Goal: Information Seeking & Learning: Learn about a topic

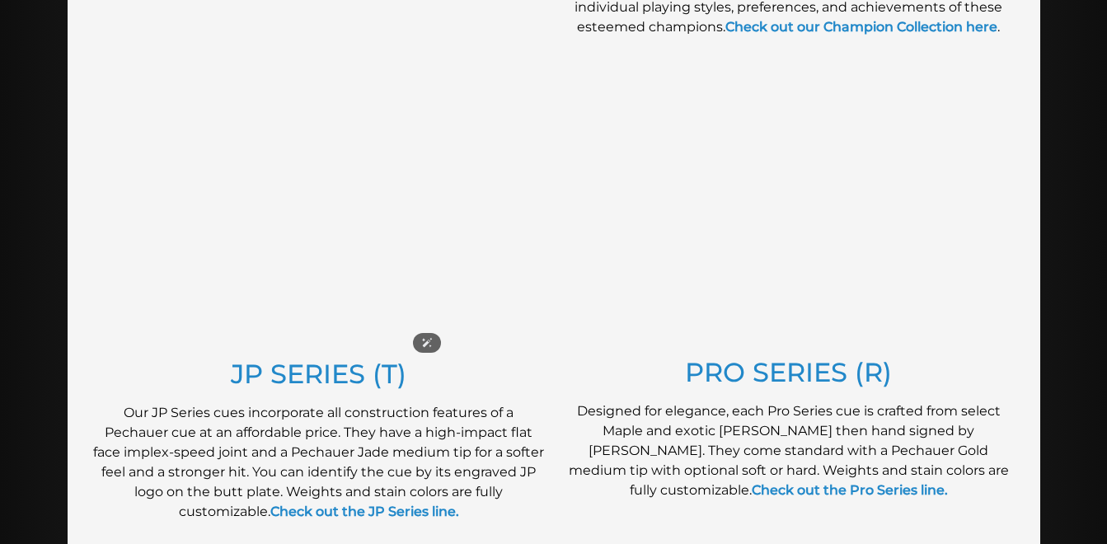
scroll to position [797, 0]
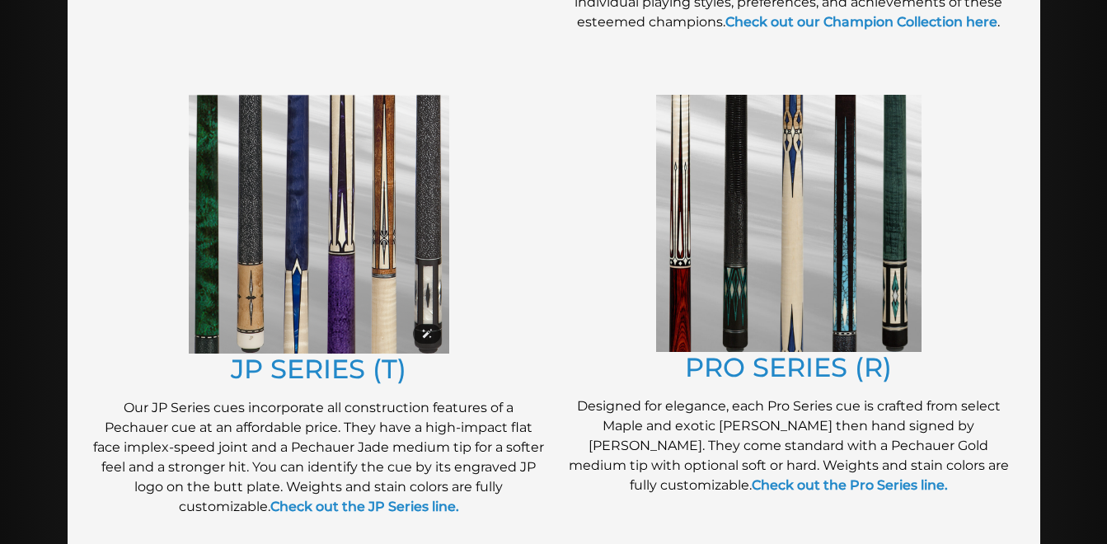
drag, startPoint x: 294, startPoint y: 266, endPoint x: 311, endPoint y: 258, distance: 19.2
click at [294, 266] on img at bounding box center [319, 224] width 260 height 259
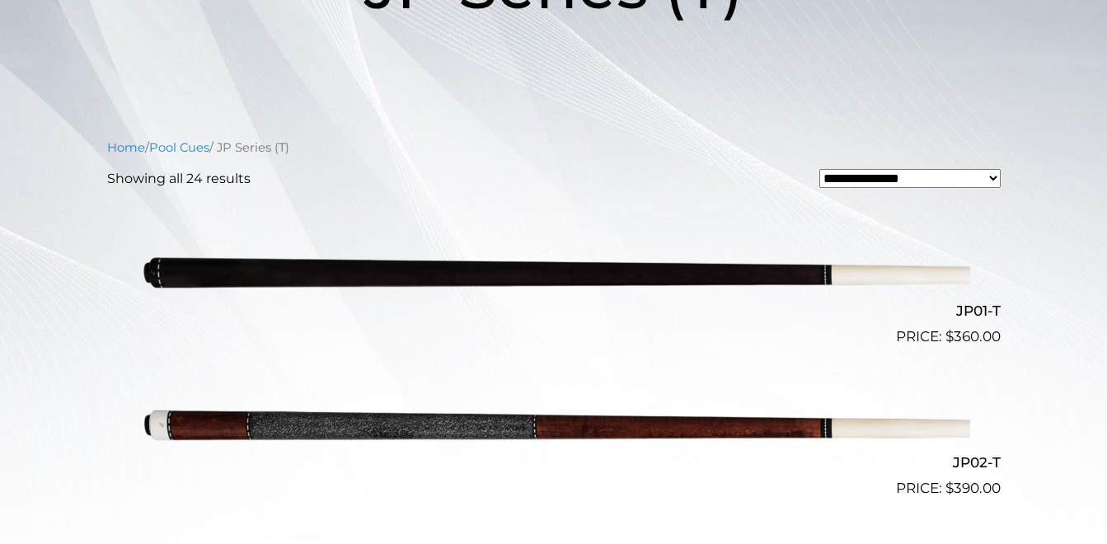
scroll to position [328, 0]
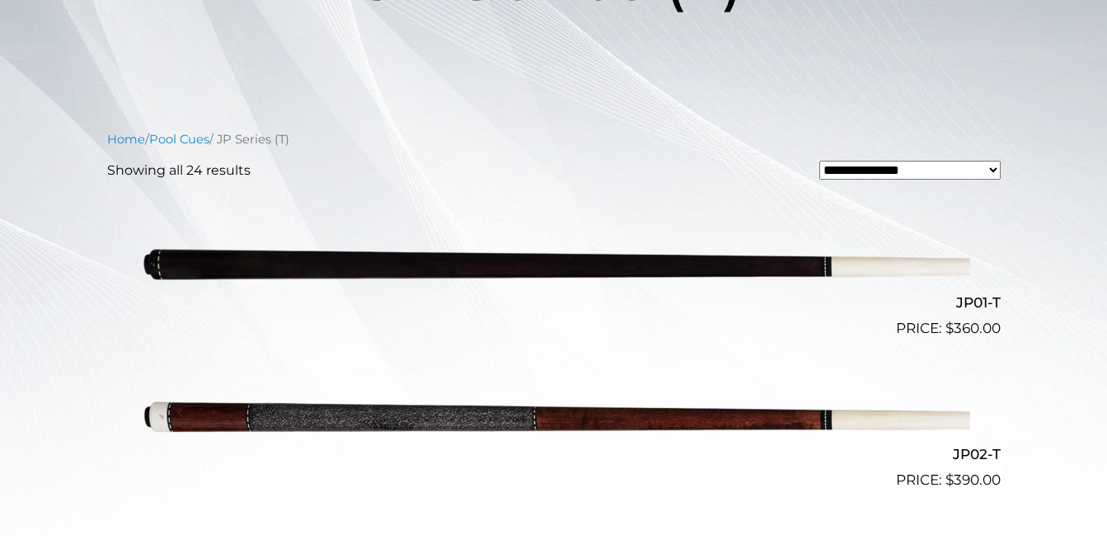
click at [881, 177] on select "**********" at bounding box center [909, 170] width 181 height 19
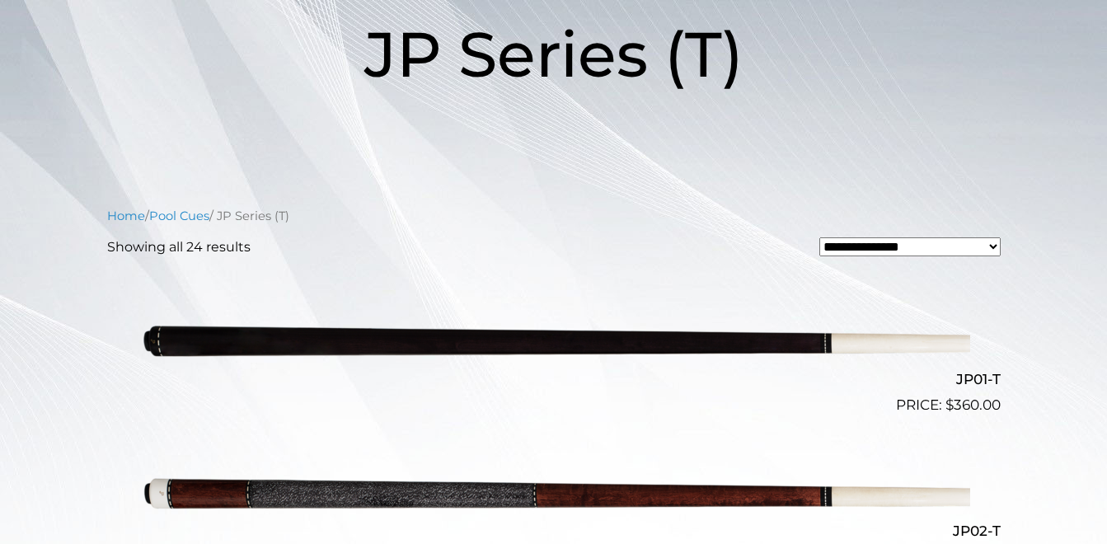
scroll to position [0, 0]
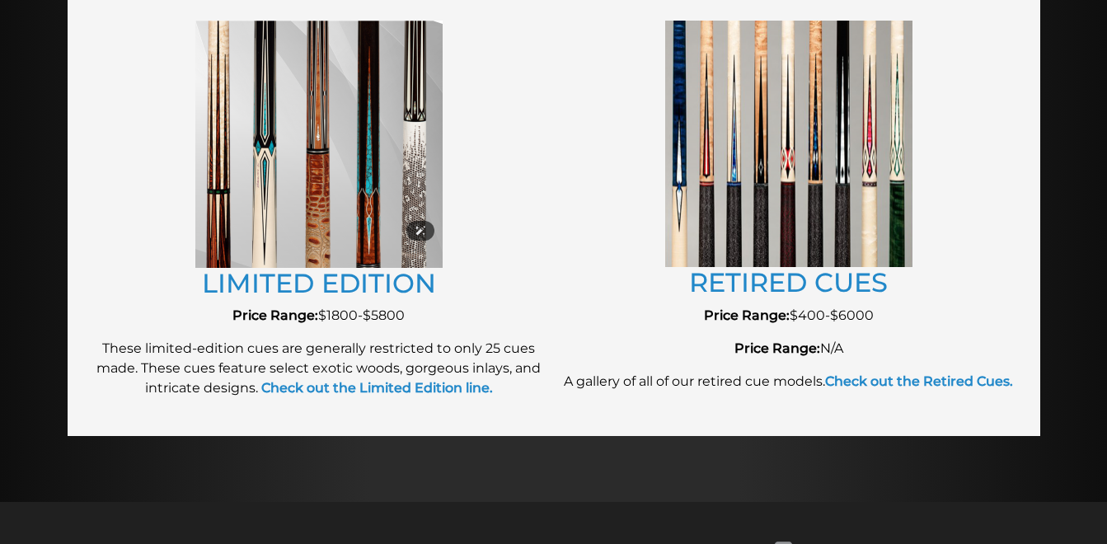
scroll to position [1892, 0]
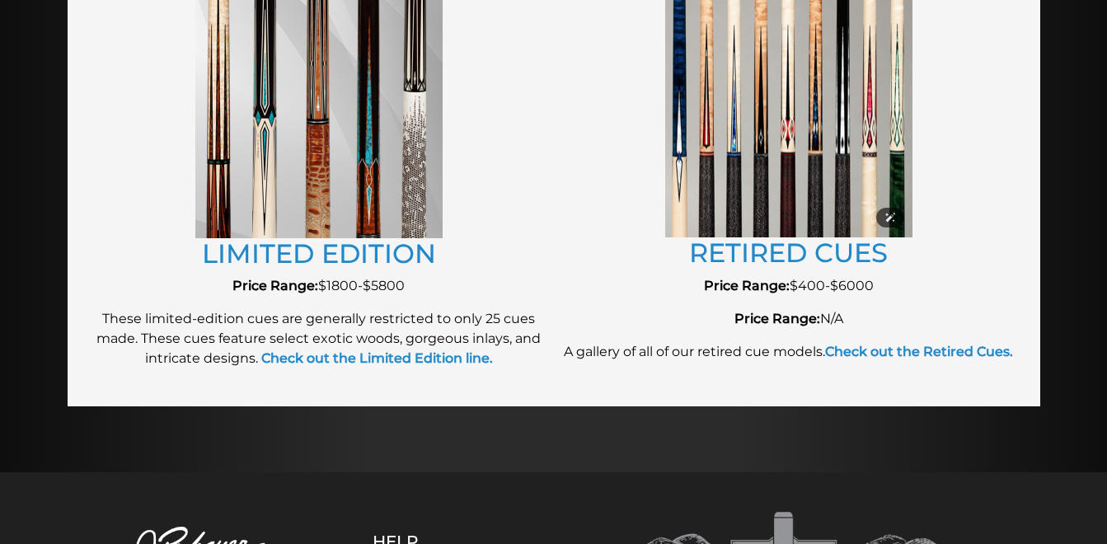
click at [714, 143] on img at bounding box center [788, 114] width 247 height 246
click at [798, 245] on link "RETIRED CUES" at bounding box center [788, 252] width 199 height 32
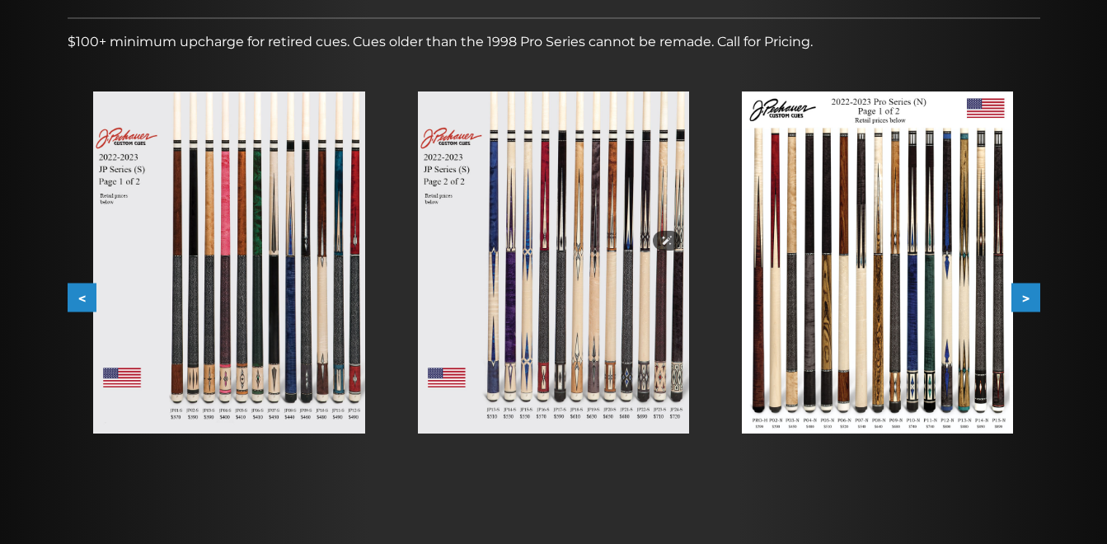
scroll to position [269, 0]
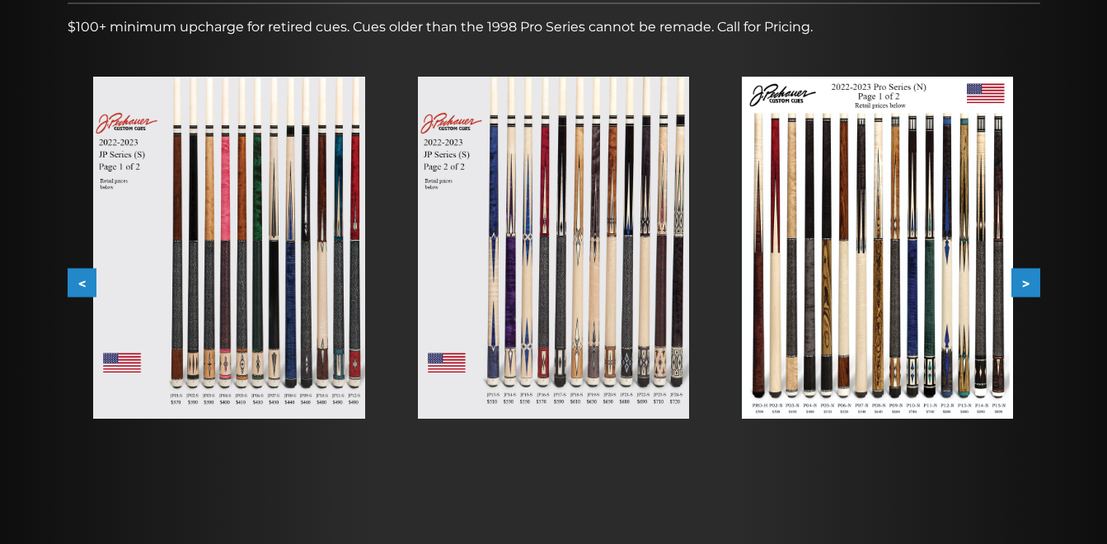
click at [1031, 277] on button ">" at bounding box center [1025, 283] width 29 height 29
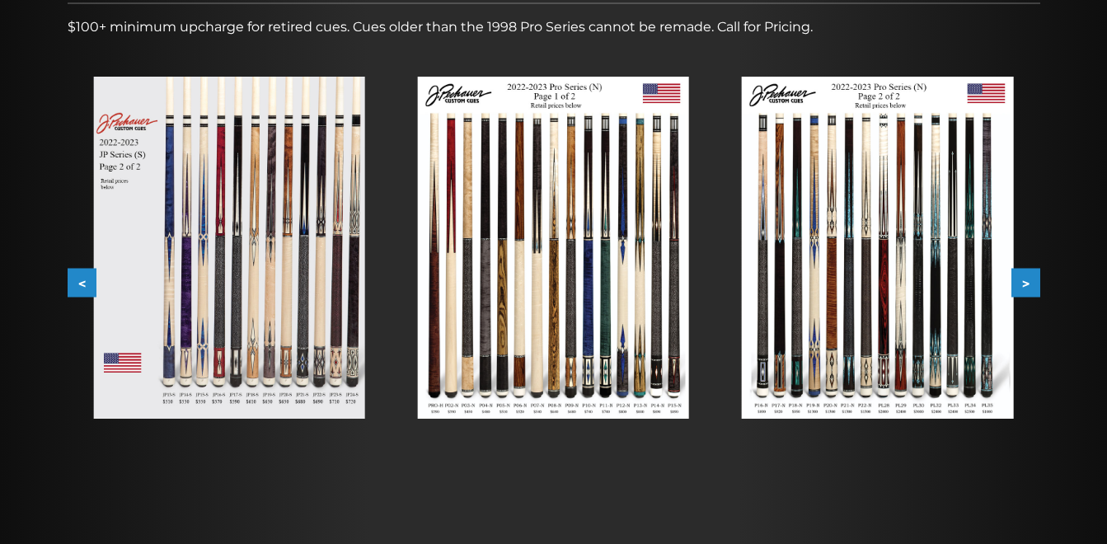
click at [1031, 277] on button ">" at bounding box center [1025, 283] width 29 height 29
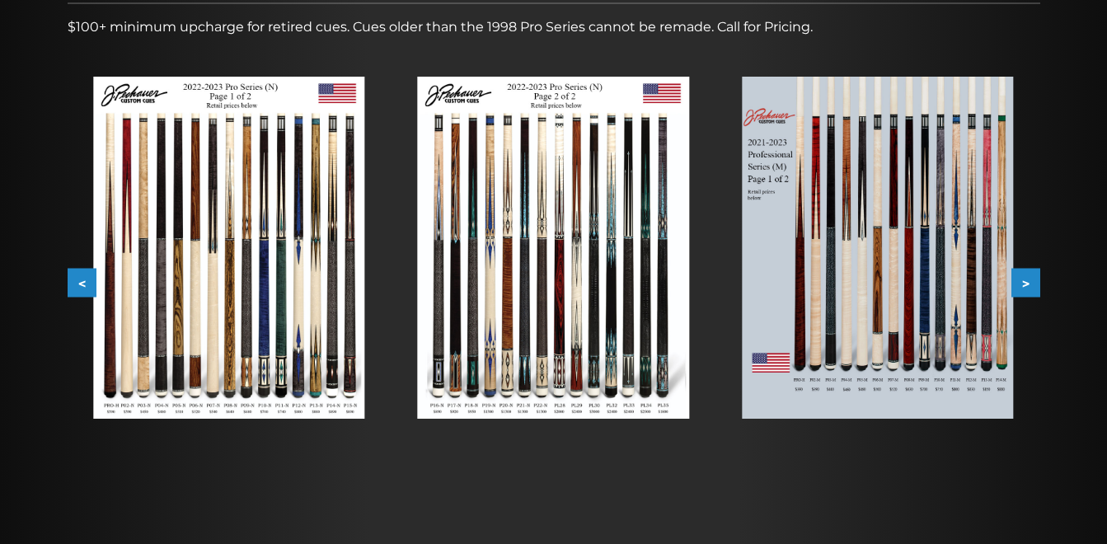
click at [1031, 277] on button ">" at bounding box center [1025, 283] width 29 height 29
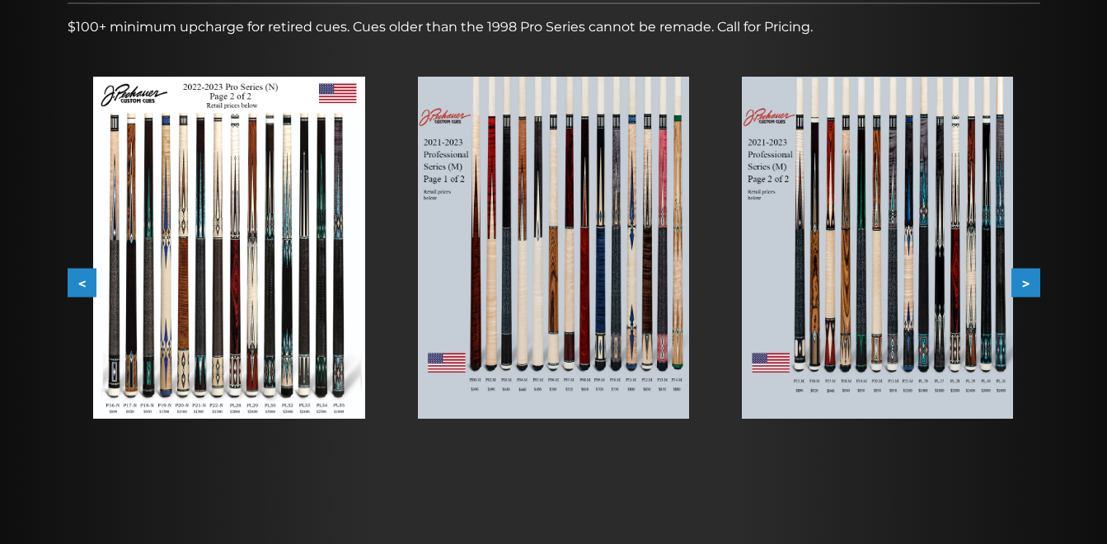
click at [1031, 277] on button ">" at bounding box center [1025, 283] width 29 height 29
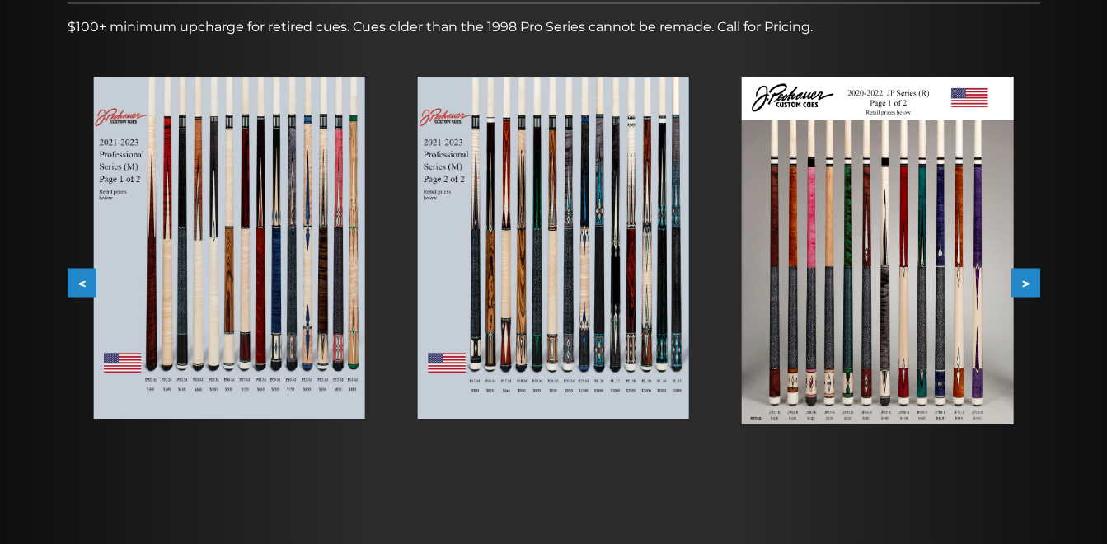
click at [1030, 277] on button ">" at bounding box center [1025, 283] width 29 height 29
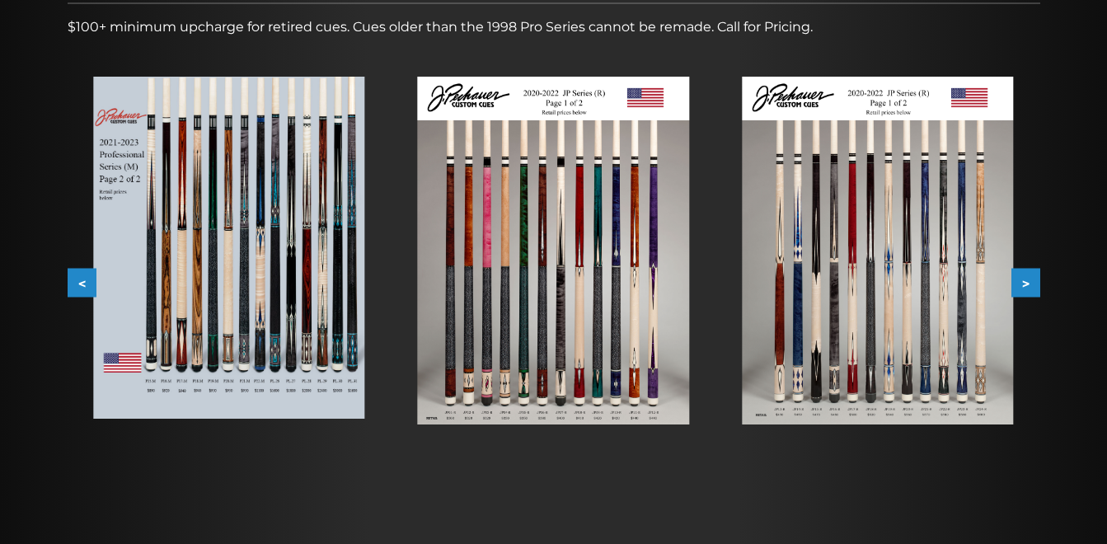
click at [1030, 277] on button ">" at bounding box center [1025, 283] width 29 height 29
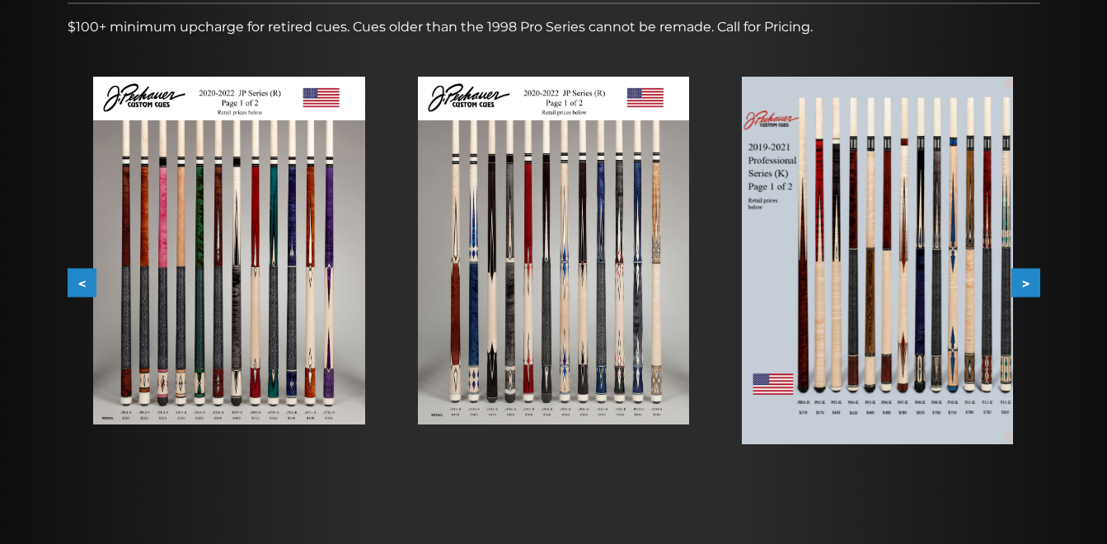
click at [1030, 277] on button ">" at bounding box center [1025, 283] width 29 height 29
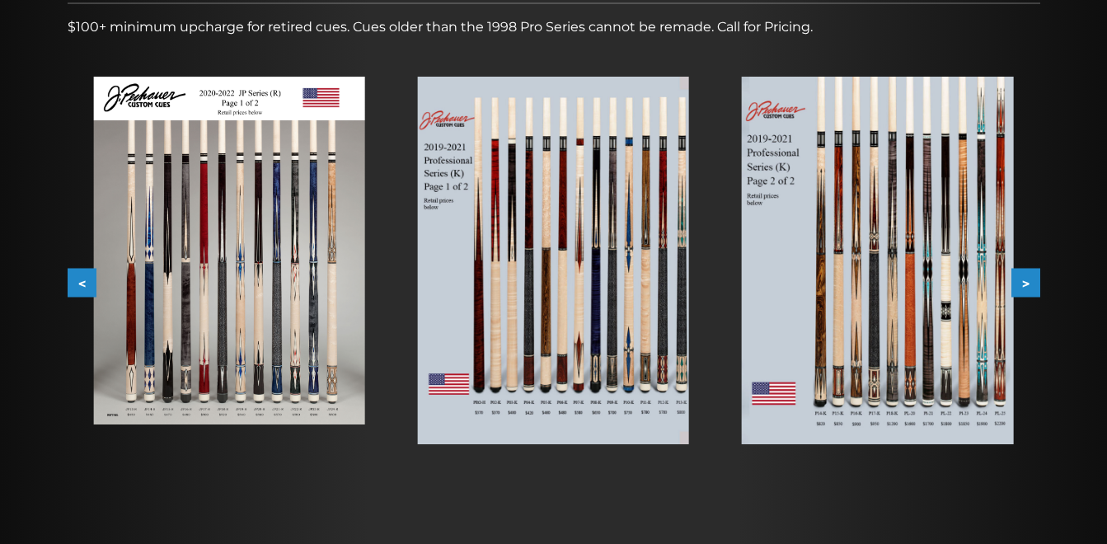
click at [1030, 277] on button ">" at bounding box center [1025, 283] width 29 height 29
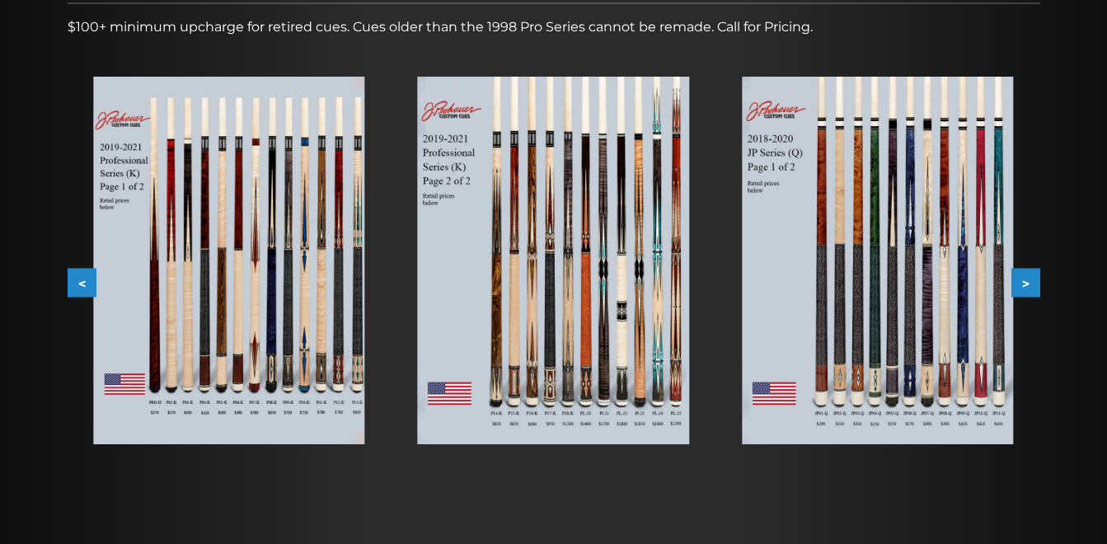
click at [1031, 277] on button ">" at bounding box center [1025, 283] width 29 height 29
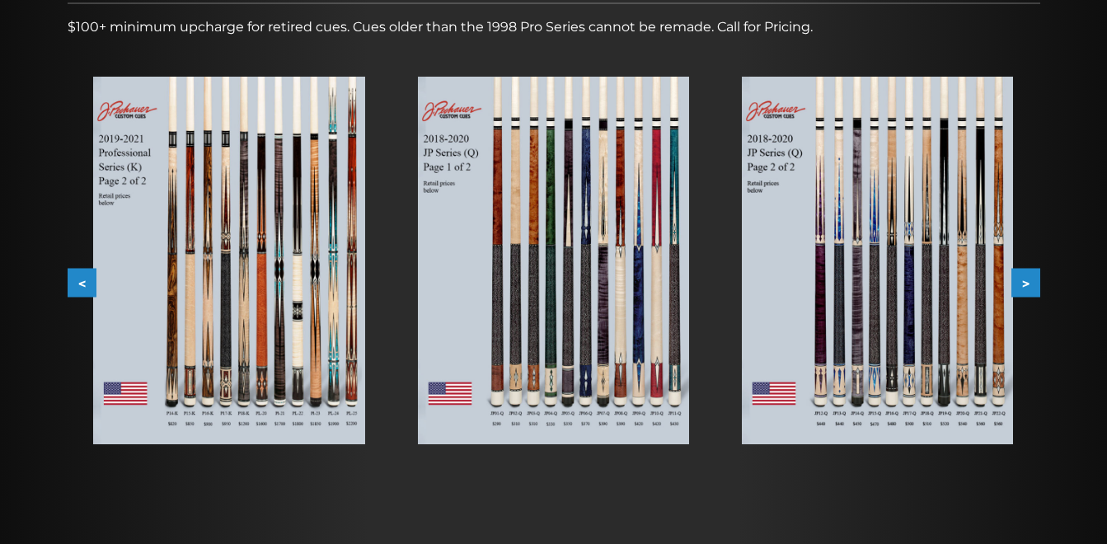
click at [1031, 277] on button ">" at bounding box center [1025, 283] width 29 height 29
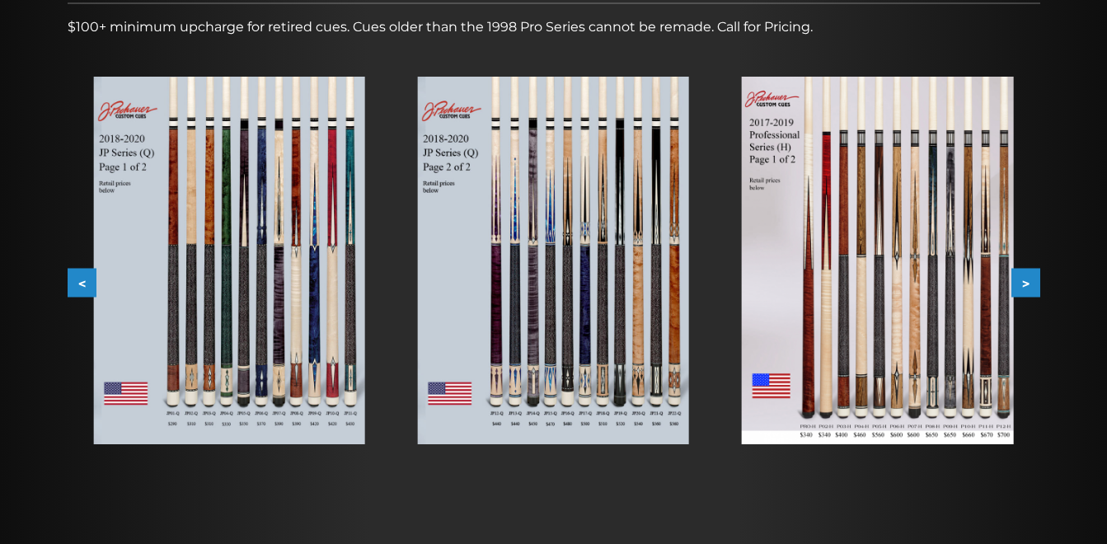
click at [1033, 276] on button ">" at bounding box center [1025, 283] width 29 height 29
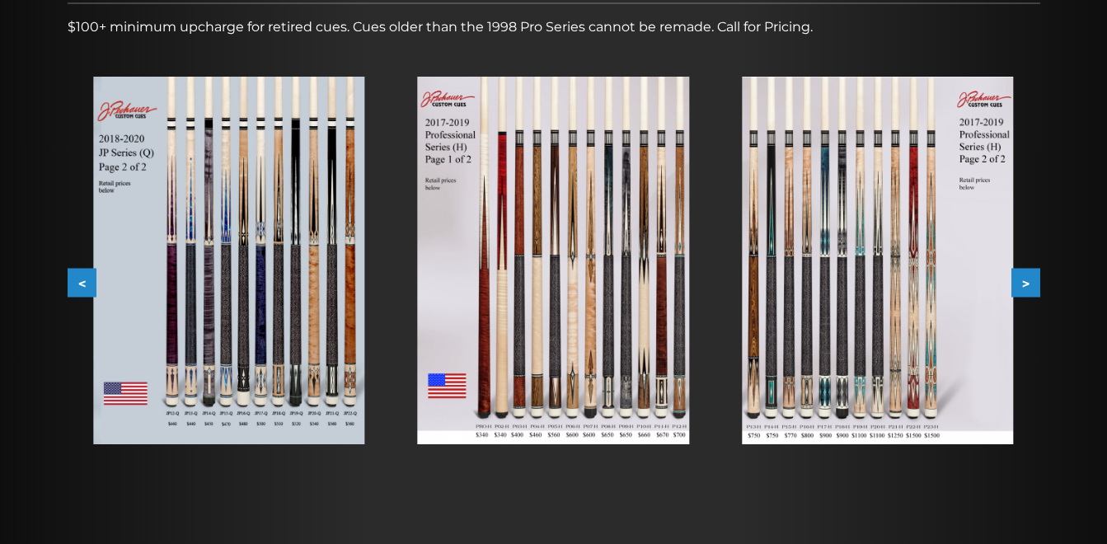
click at [1034, 275] on button ">" at bounding box center [1025, 283] width 29 height 29
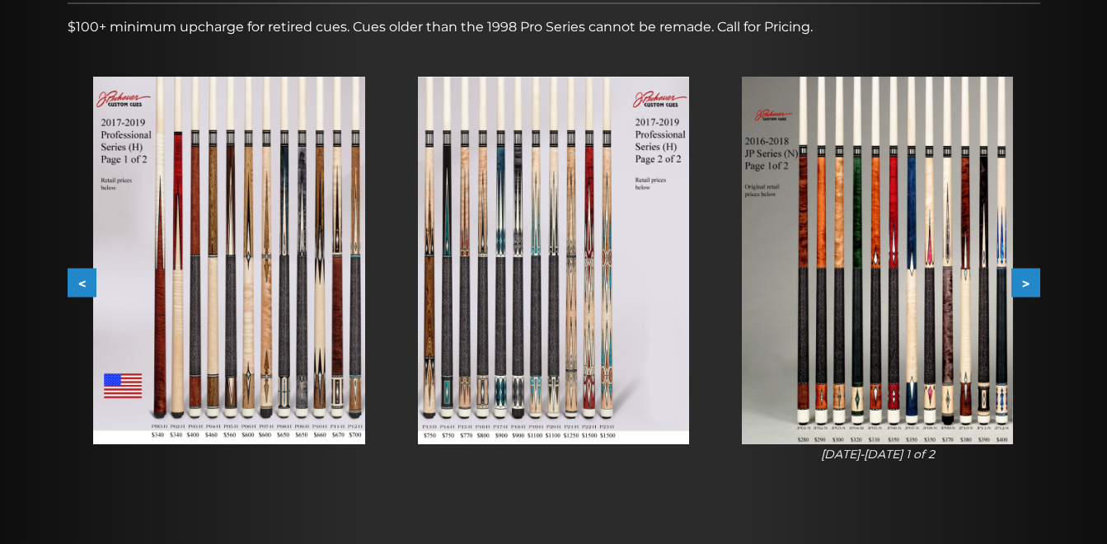
click at [1034, 275] on button ">" at bounding box center [1025, 283] width 29 height 29
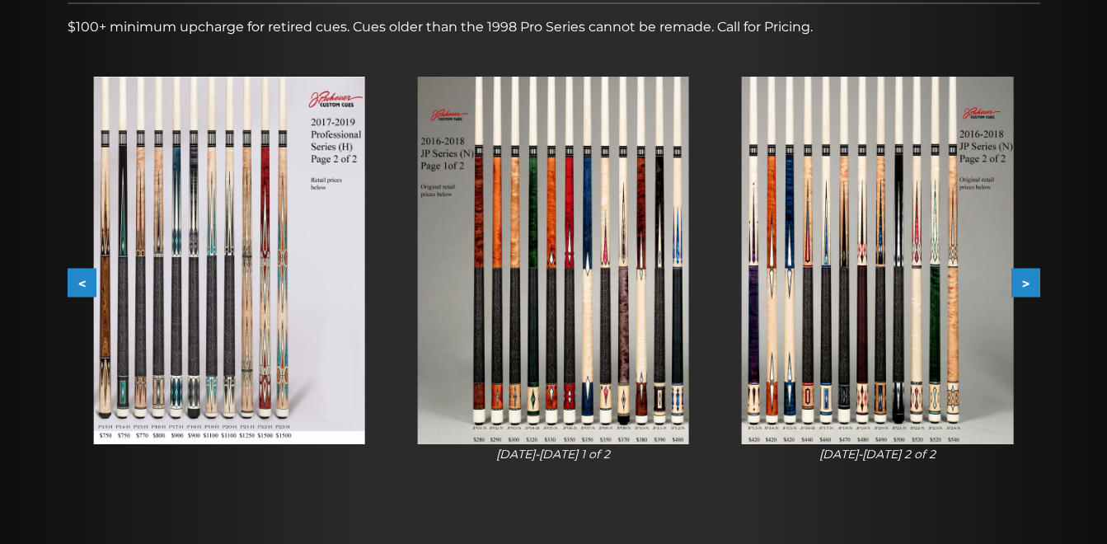
click at [1034, 275] on button ">" at bounding box center [1025, 283] width 29 height 29
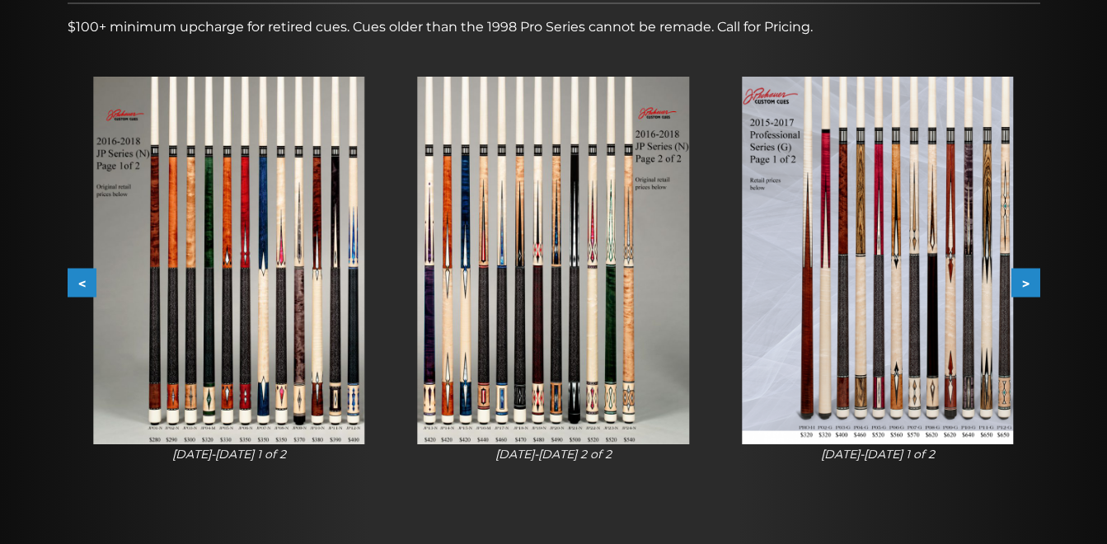
click at [1035, 273] on button ">" at bounding box center [1025, 283] width 29 height 29
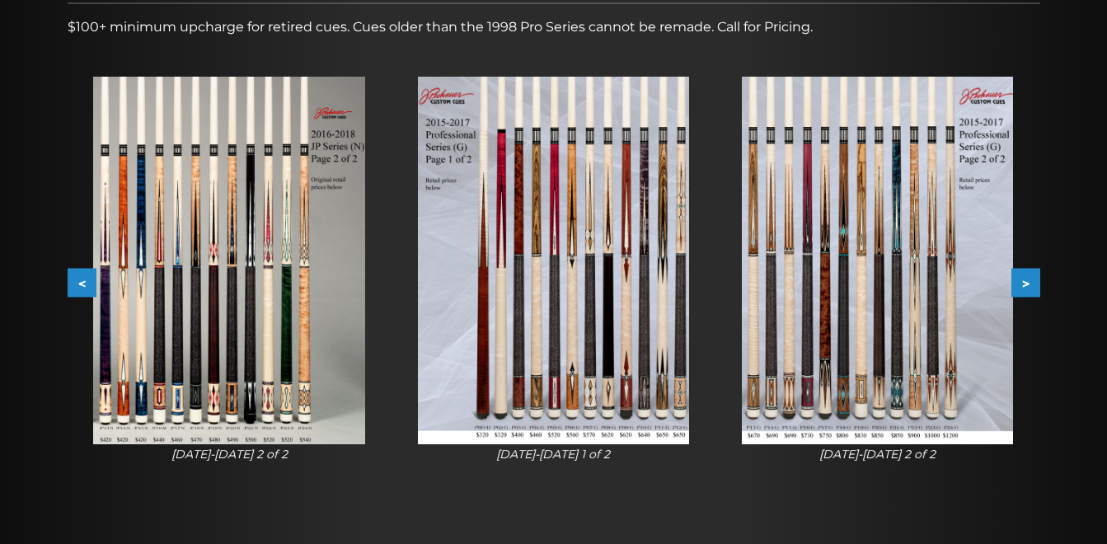
click at [1035, 273] on button ">" at bounding box center [1025, 283] width 29 height 29
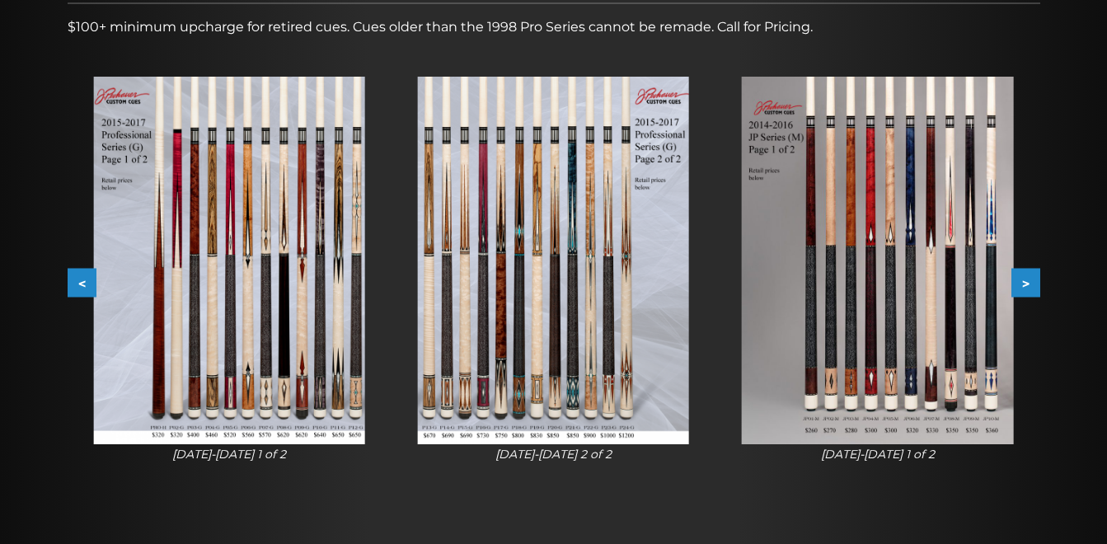
click at [1035, 273] on button ">" at bounding box center [1025, 283] width 29 height 29
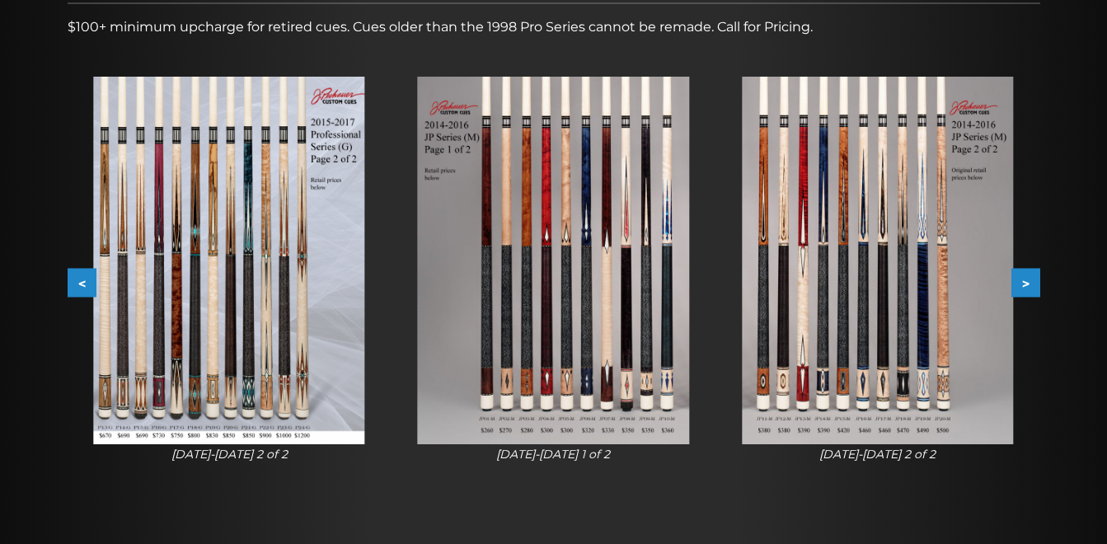
click at [1037, 273] on button ">" at bounding box center [1025, 283] width 29 height 29
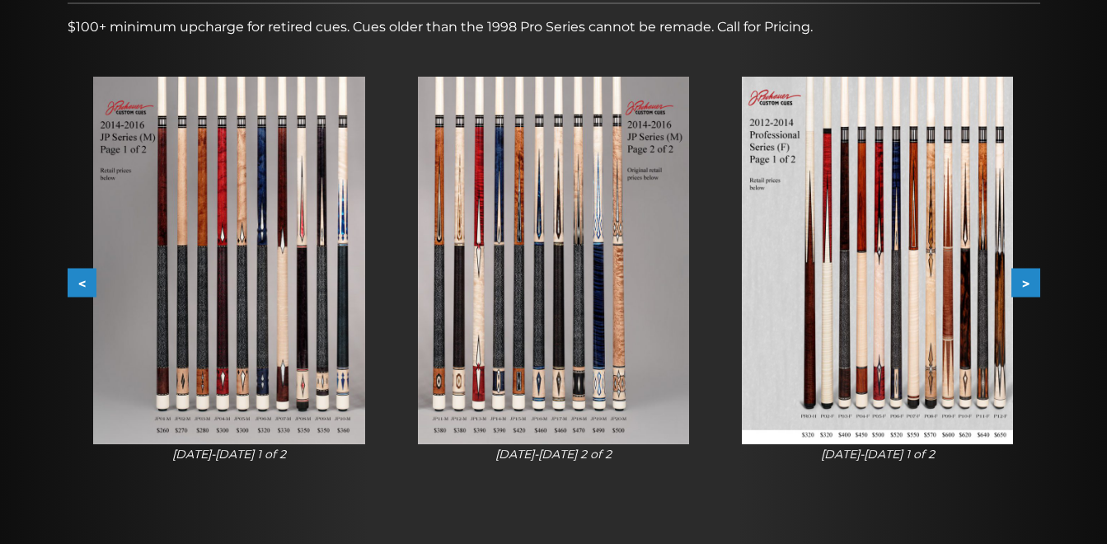
click at [1036, 275] on button ">" at bounding box center [1025, 283] width 29 height 29
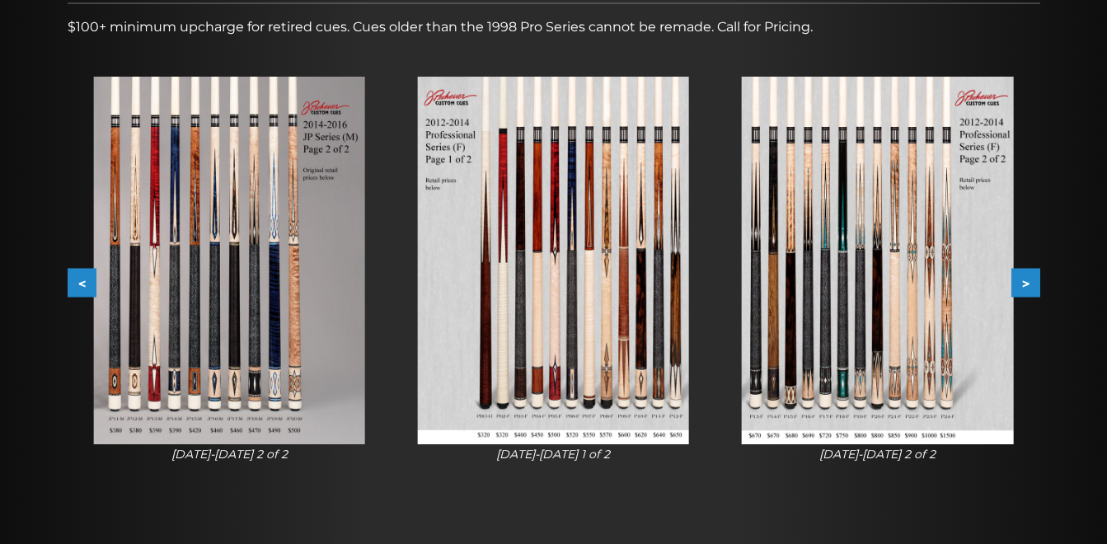
click at [1031, 283] on button ">" at bounding box center [1025, 283] width 29 height 29
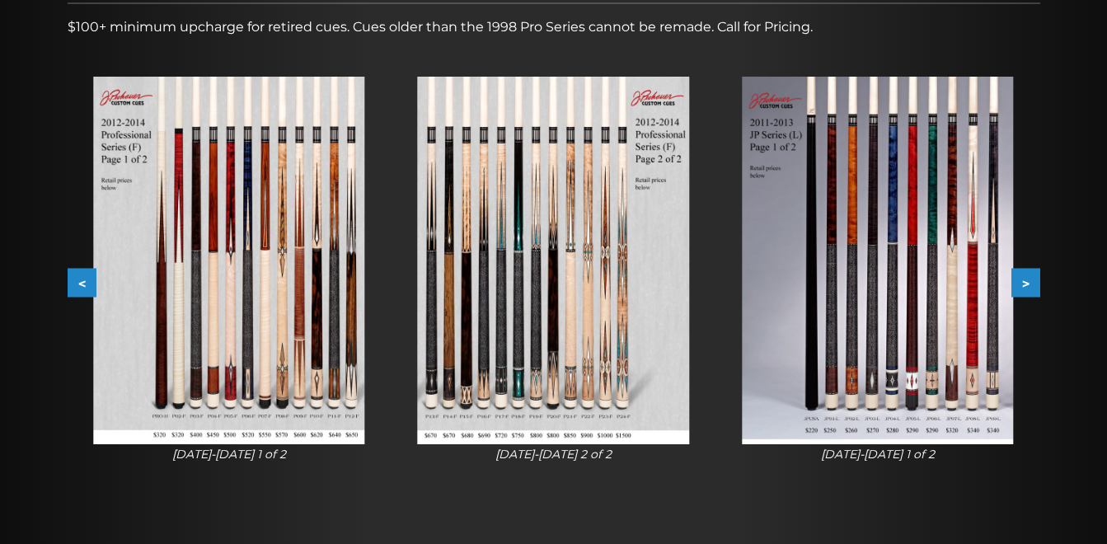
click at [1031, 283] on button ">" at bounding box center [1025, 283] width 29 height 29
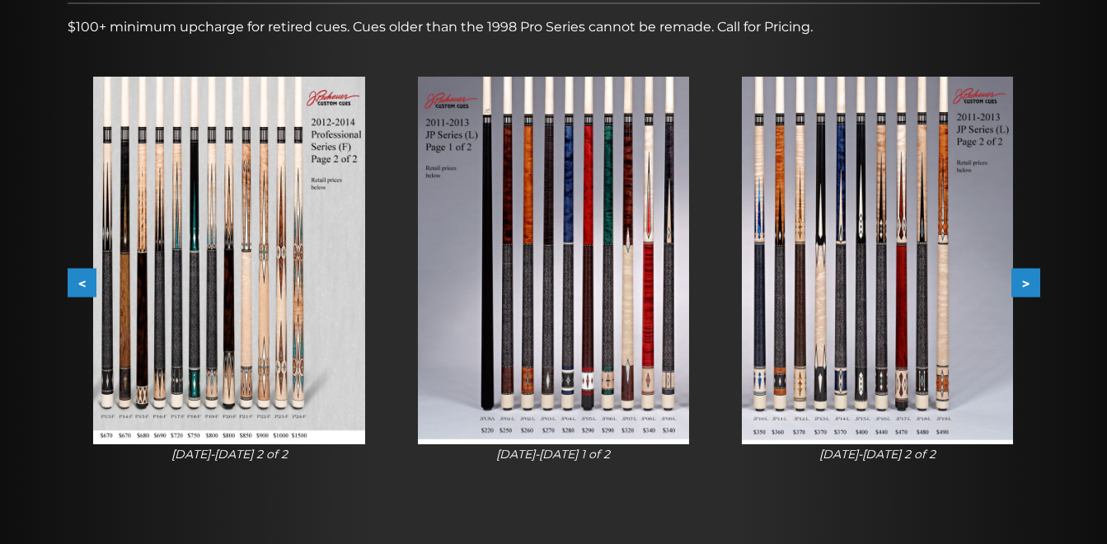
click at [1031, 283] on button ">" at bounding box center [1025, 283] width 29 height 29
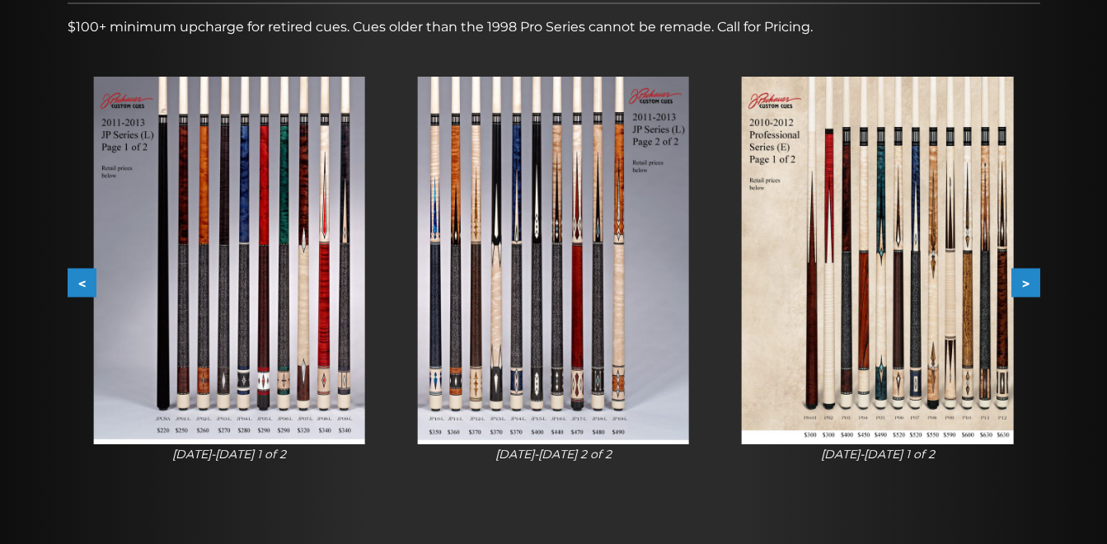
click at [1032, 285] on button ">" at bounding box center [1025, 283] width 29 height 29
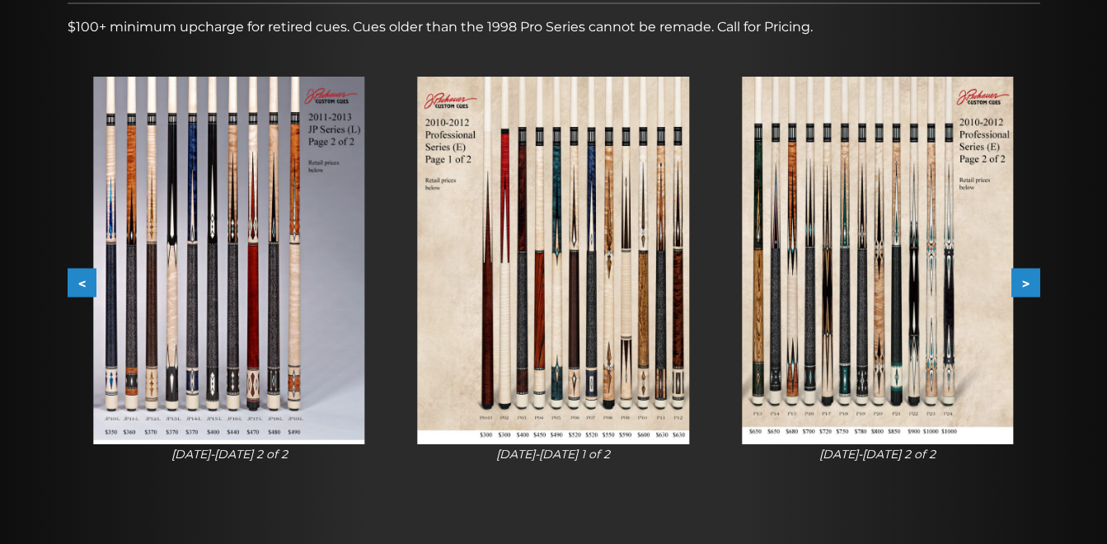
click at [1032, 285] on button ">" at bounding box center [1025, 283] width 29 height 29
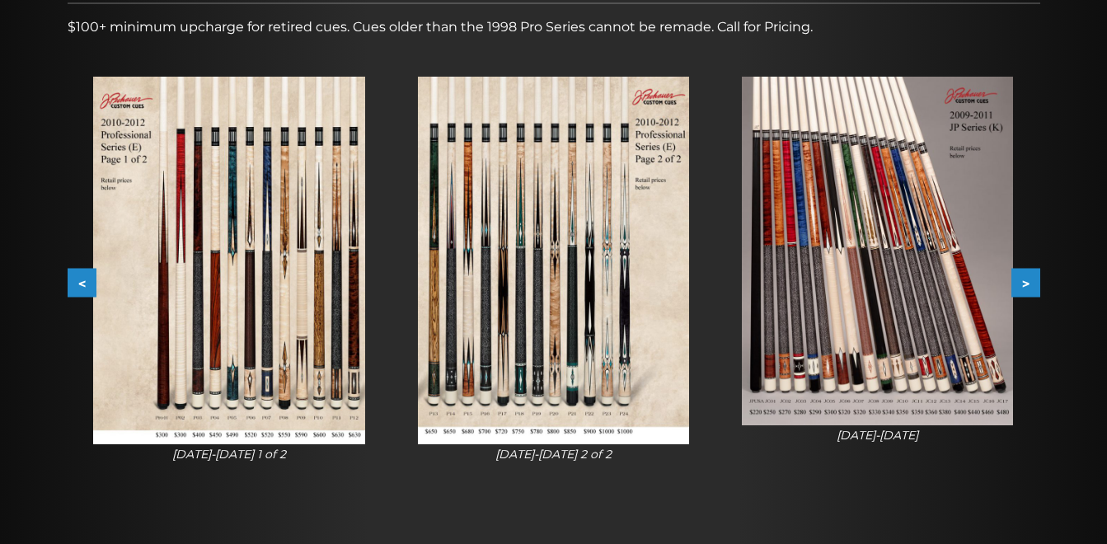
click at [1032, 286] on button ">" at bounding box center [1025, 283] width 29 height 29
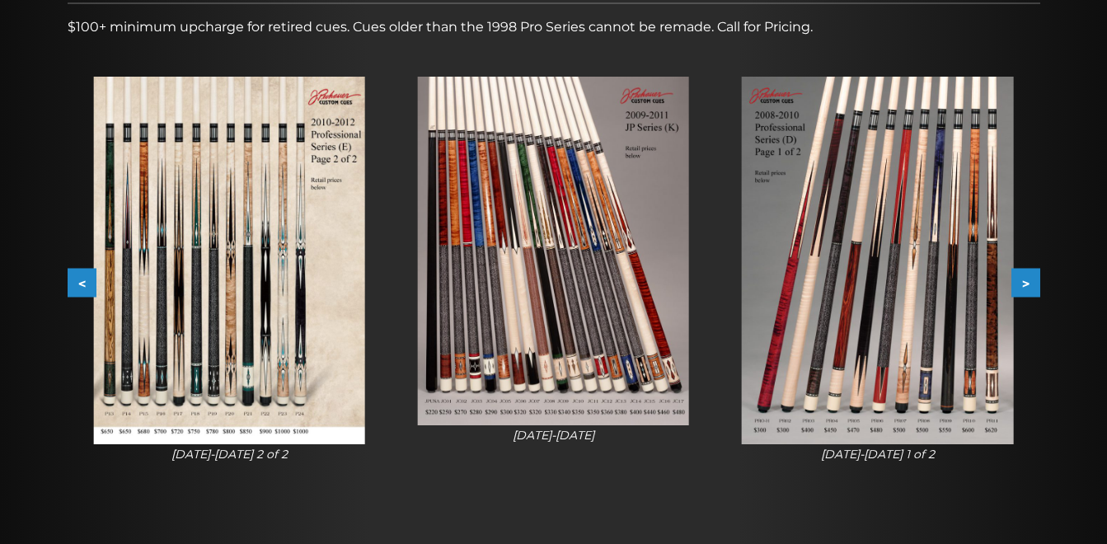
click at [1032, 288] on button ">" at bounding box center [1025, 283] width 29 height 29
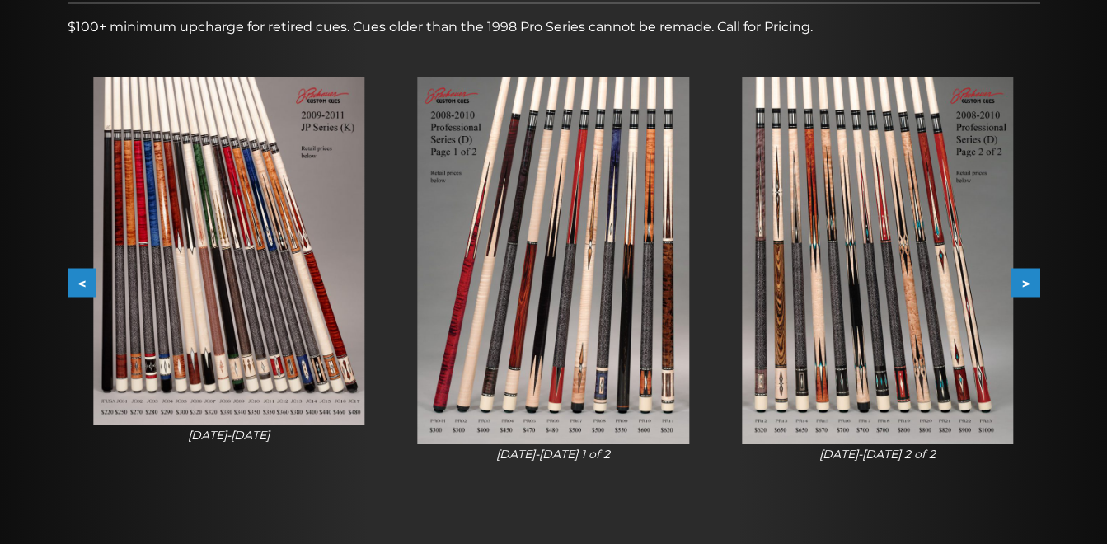
click at [1032, 288] on button ">" at bounding box center [1025, 283] width 29 height 29
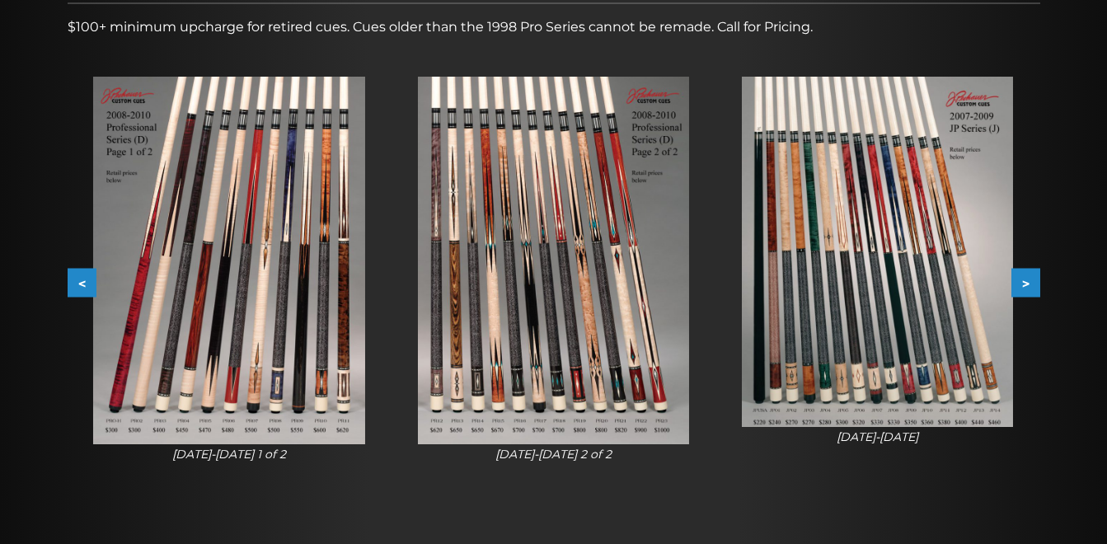
click at [1032, 288] on button ">" at bounding box center [1025, 283] width 29 height 29
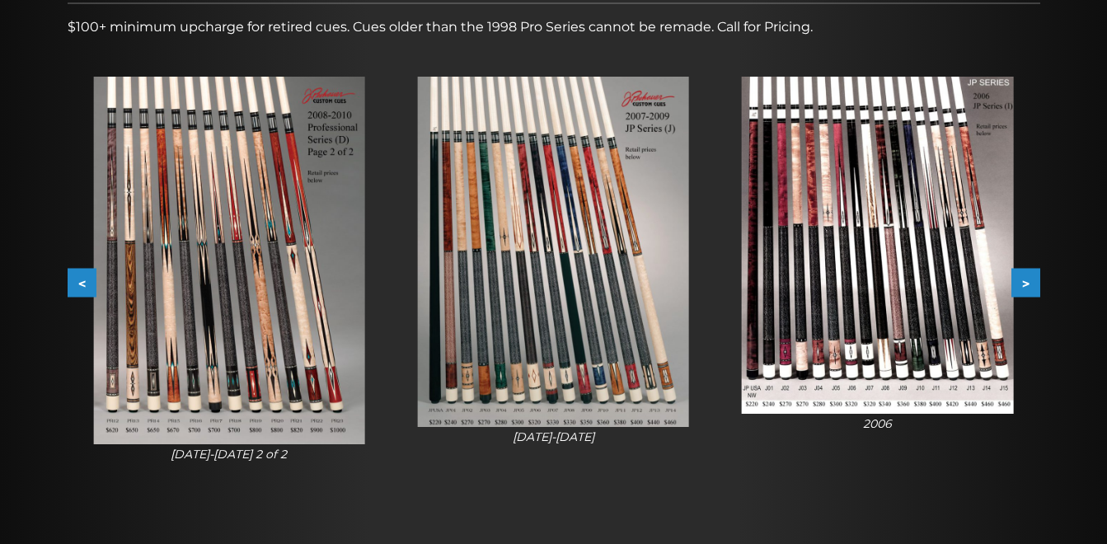
click at [1032, 289] on button ">" at bounding box center [1025, 283] width 29 height 29
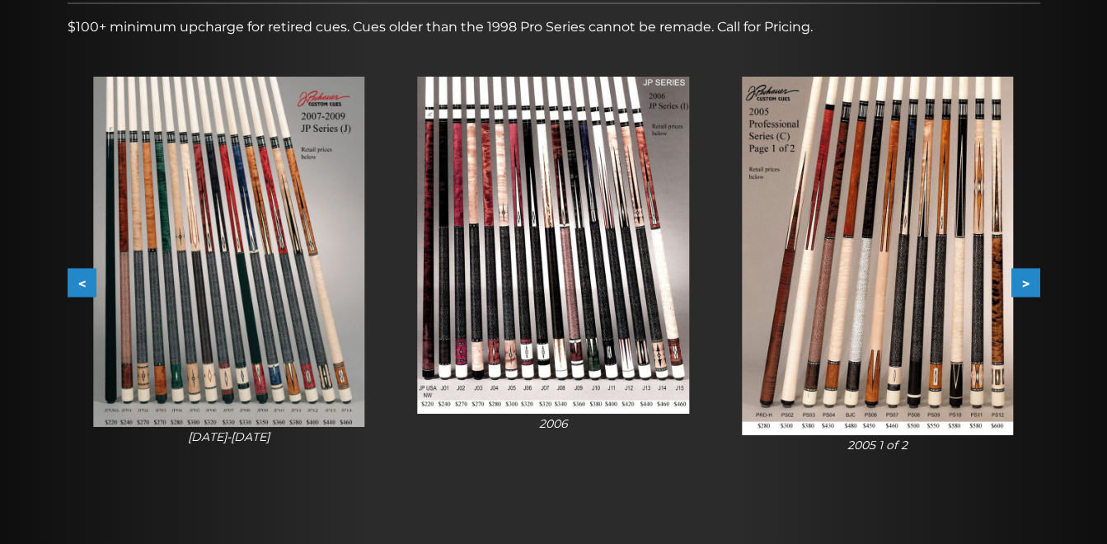
click at [1032, 292] on button ">" at bounding box center [1025, 283] width 29 height 29
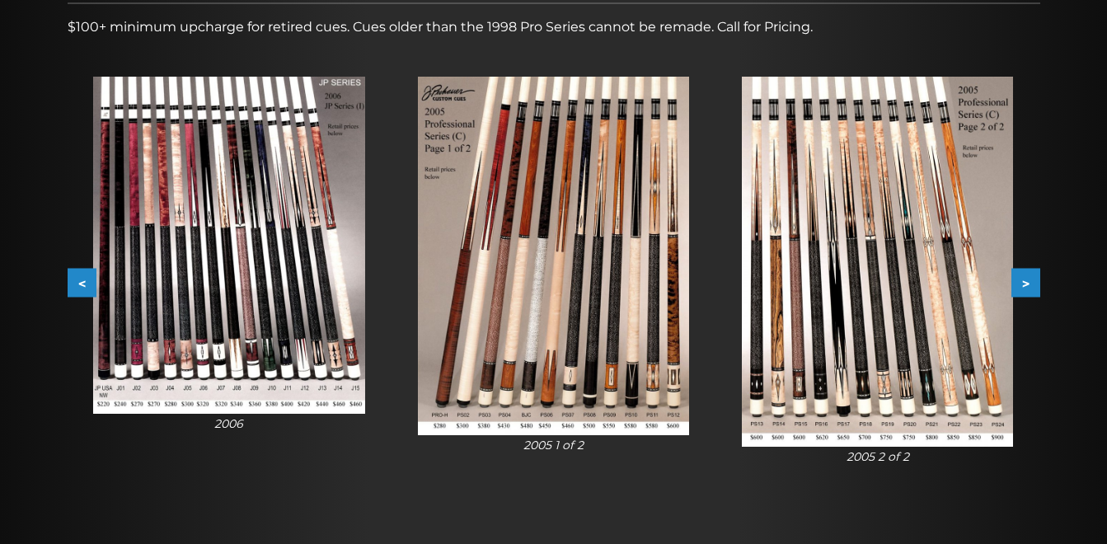
click at [1032, 292] on button ">" at bounding box center [1025, 283] width 29 height 29
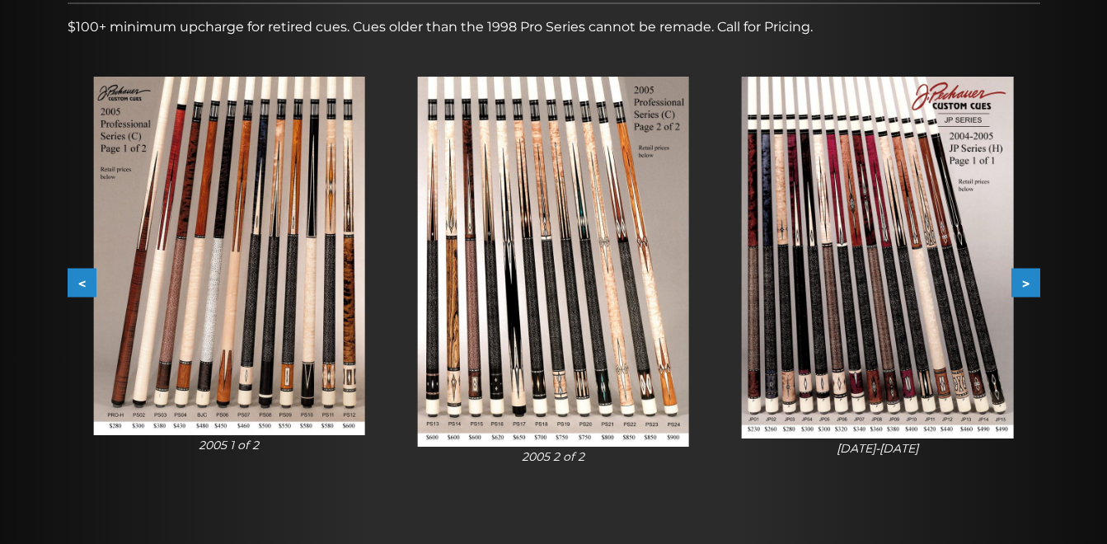
click at [1034, 293] on button ">" at bounding box center [1025, 283] width 29 height 29
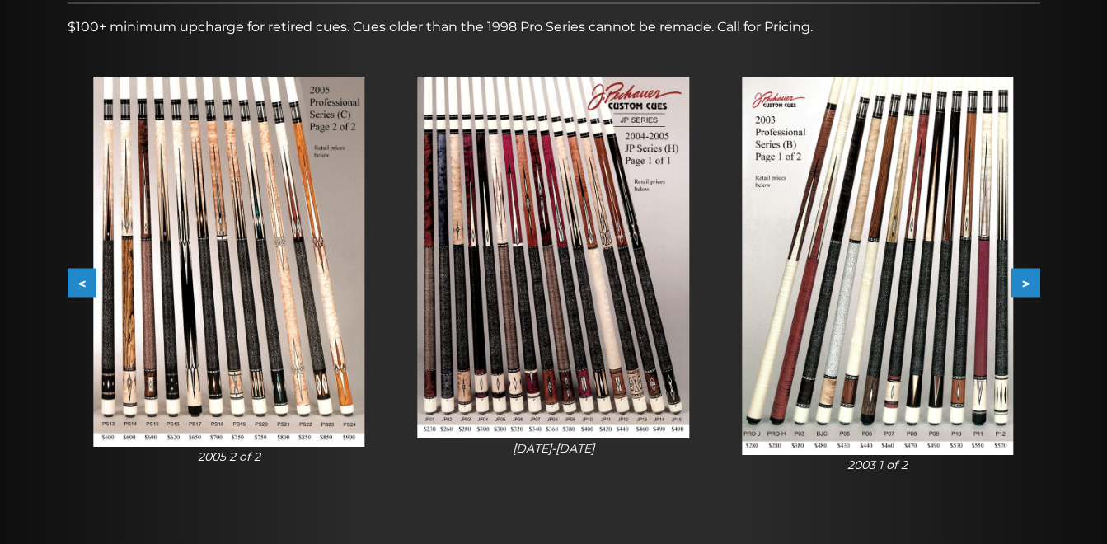
click at [1037, 295] on button ">" at bounding box center [1025, 283] width 29 height 29
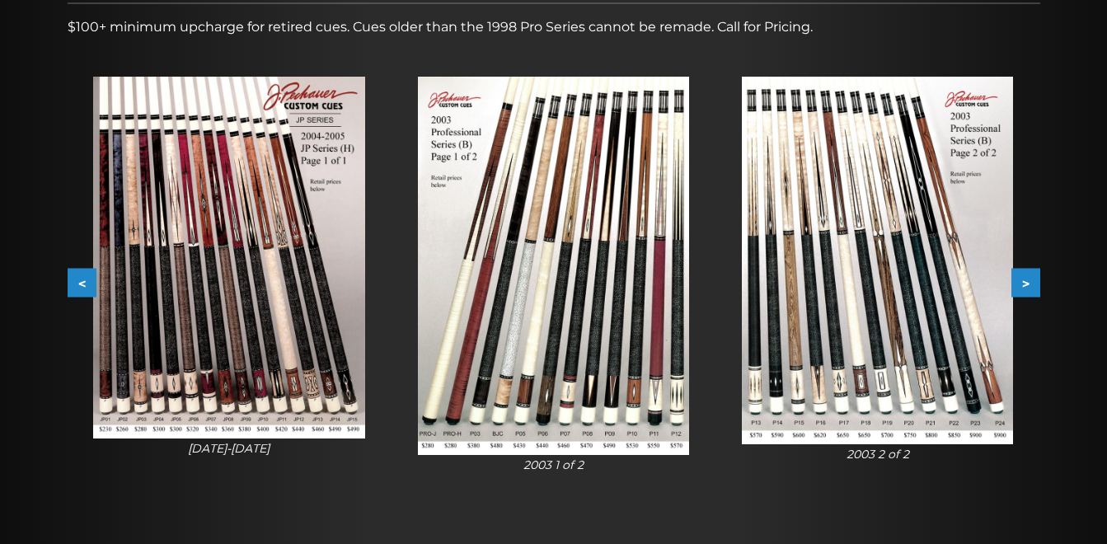
click at [1037, 295] on button ">" at bounding box center [1025, 283] width 29 height 29
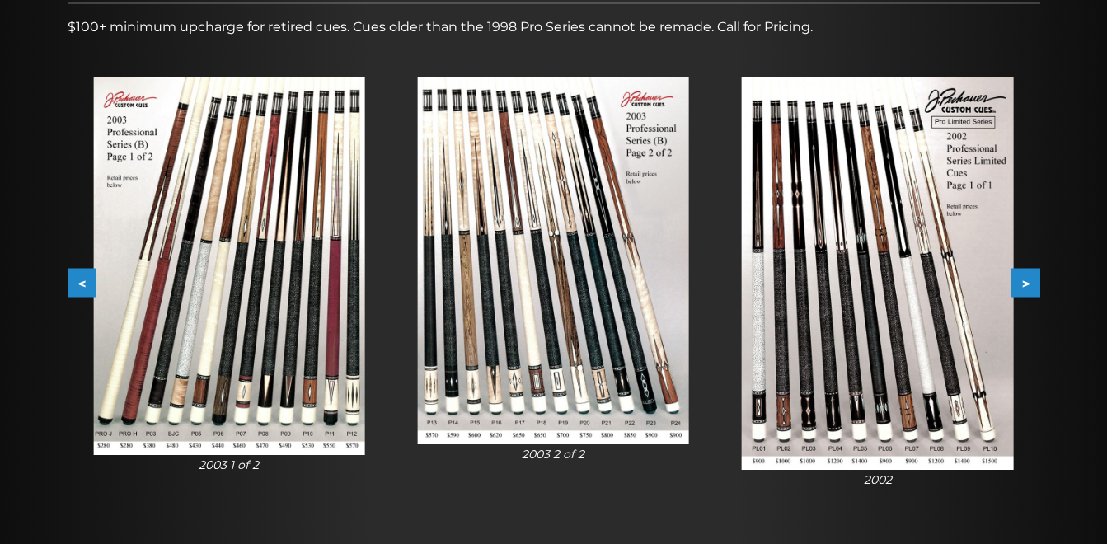
click at [1037, 295] on button ">" at bounding box center [1025, 283] width 29 height 29
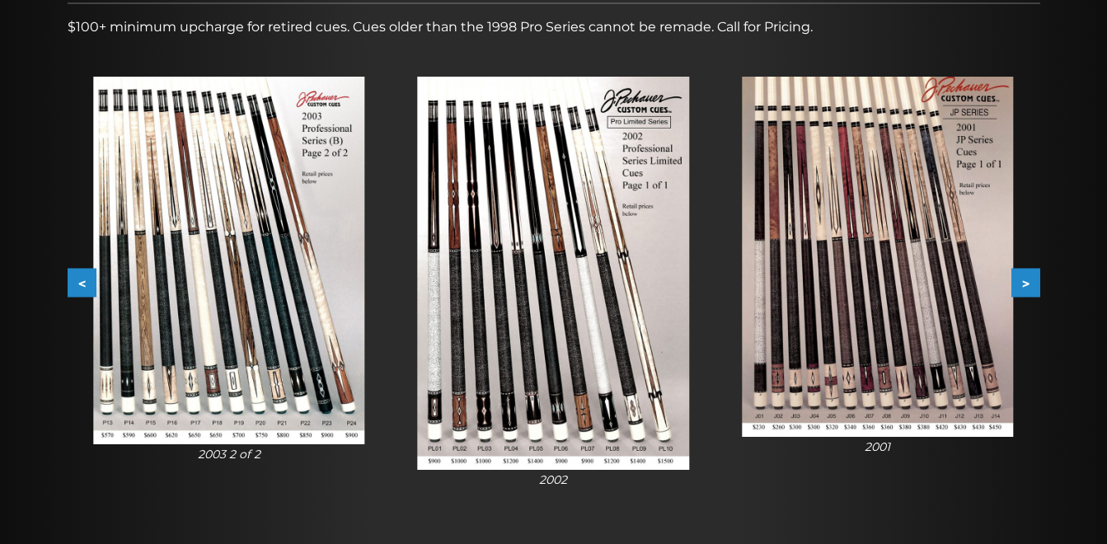
click at [1037, 295] on button ">" at bounding box center [1025, 283] width 29 height 29
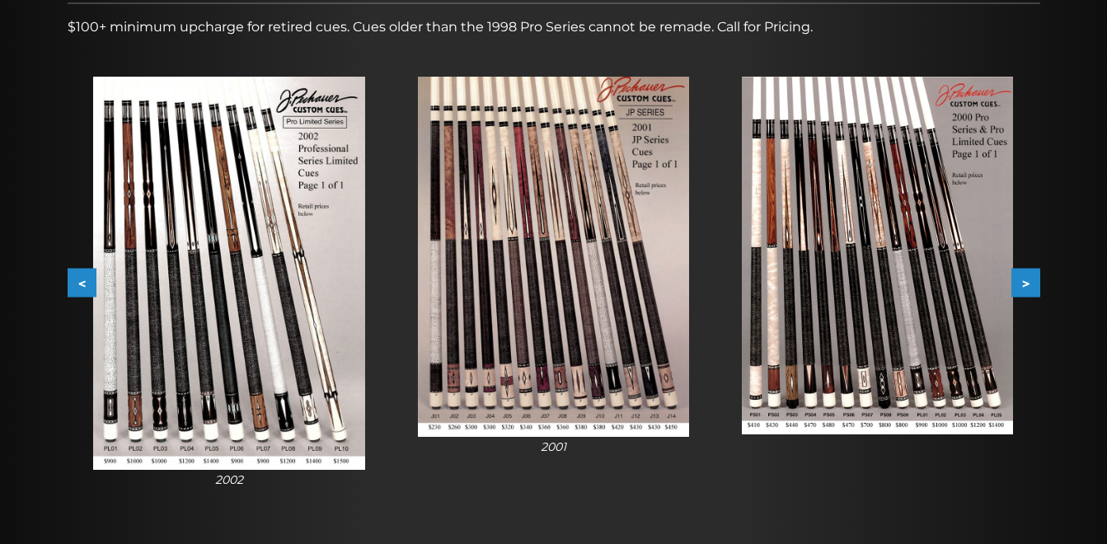
click at [1037, 295] on button ">" at bounding box center [1025, 283] width 29 height 29
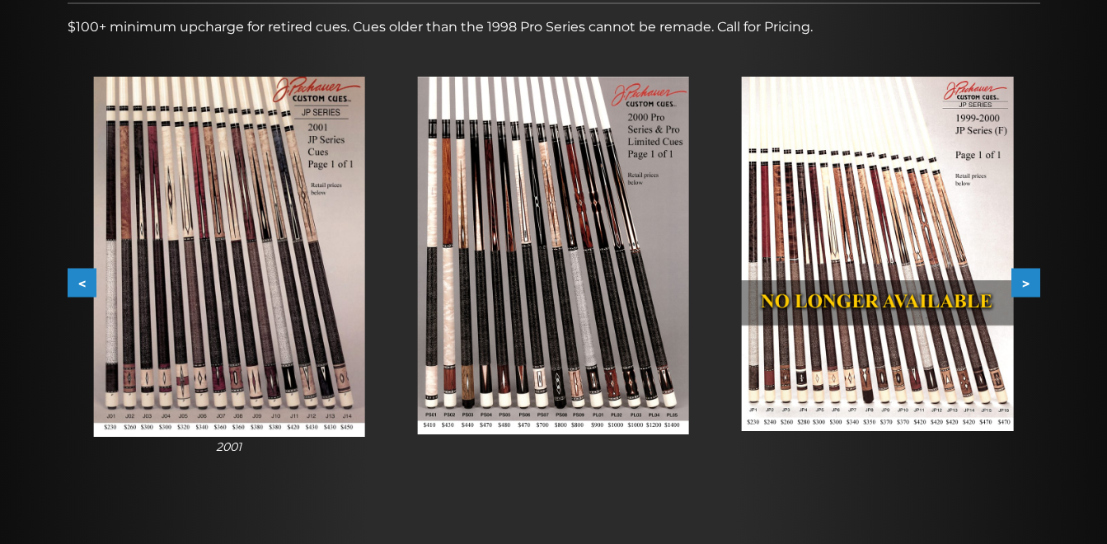
click at [1037, 292] on button ">" at bounding box center [1025, 283] width 29 height 29
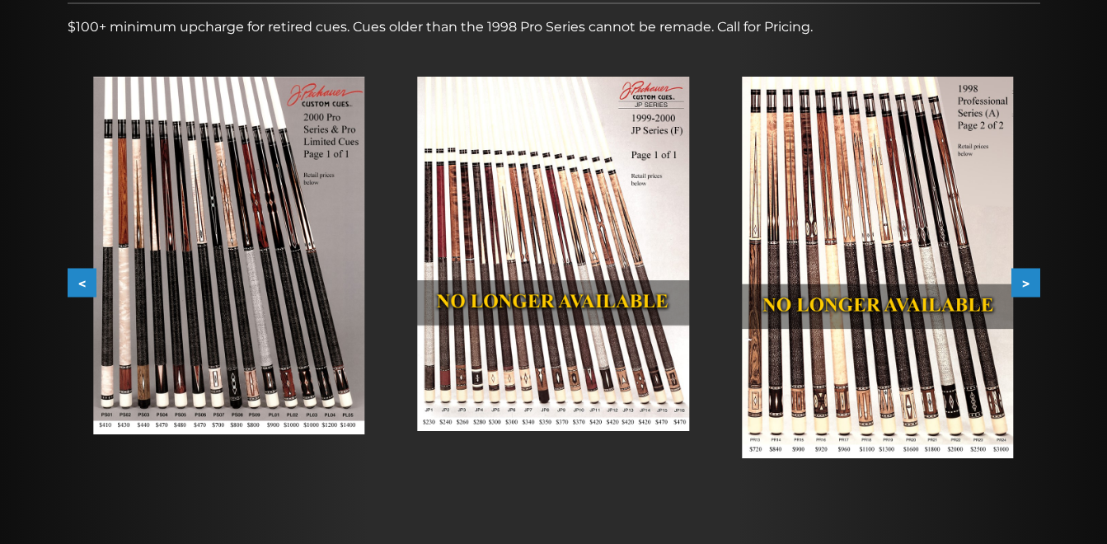
click at [1037, 292] on button ">" at bounding box center [1025, 283] width 29 height 29
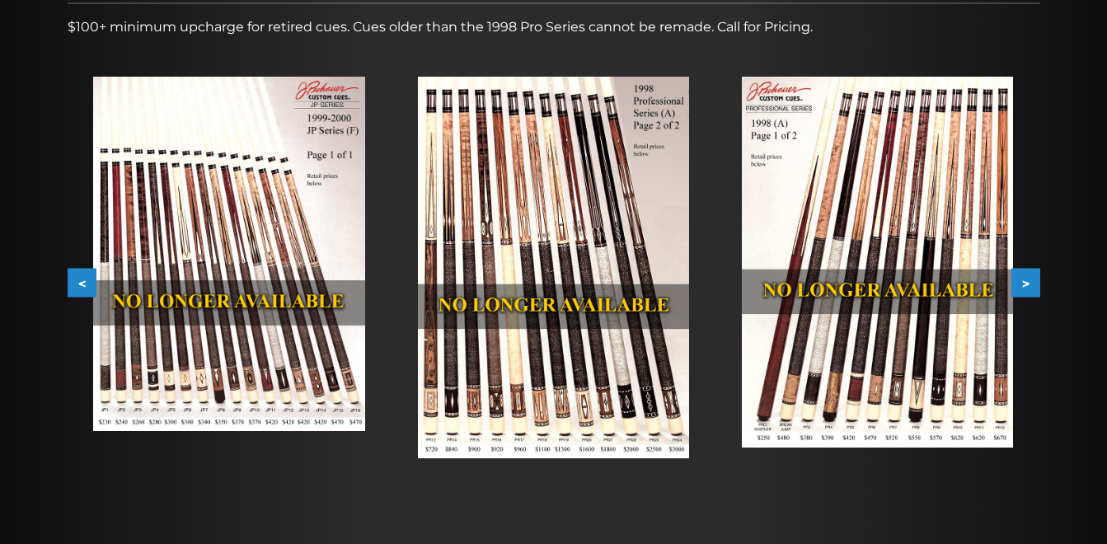
click at [1037, 292] on button ">" at bounding box center [1025, 283] width 29 height 29
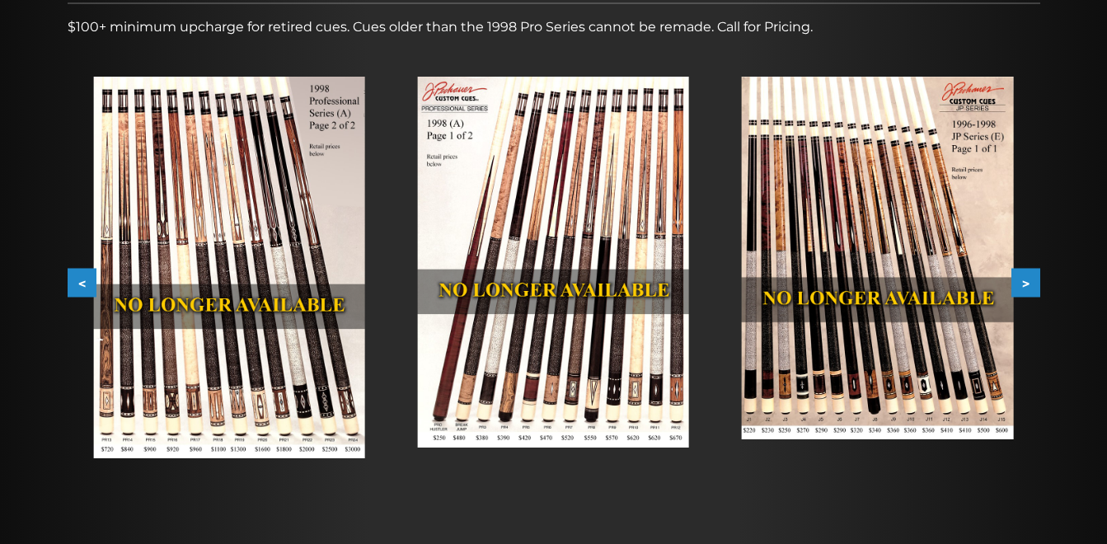
click at [1037, 292] on button ">" at bounding box center [1025, 283] width 29 height 29
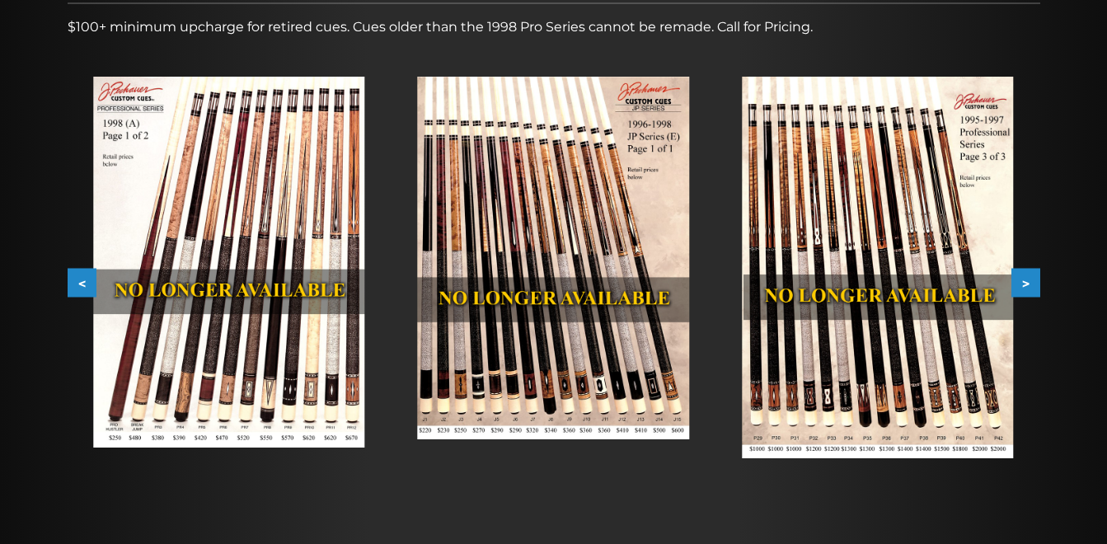
click at [1037, 292] on button ">" at bounding box center [1025, 283] width 29 height 29
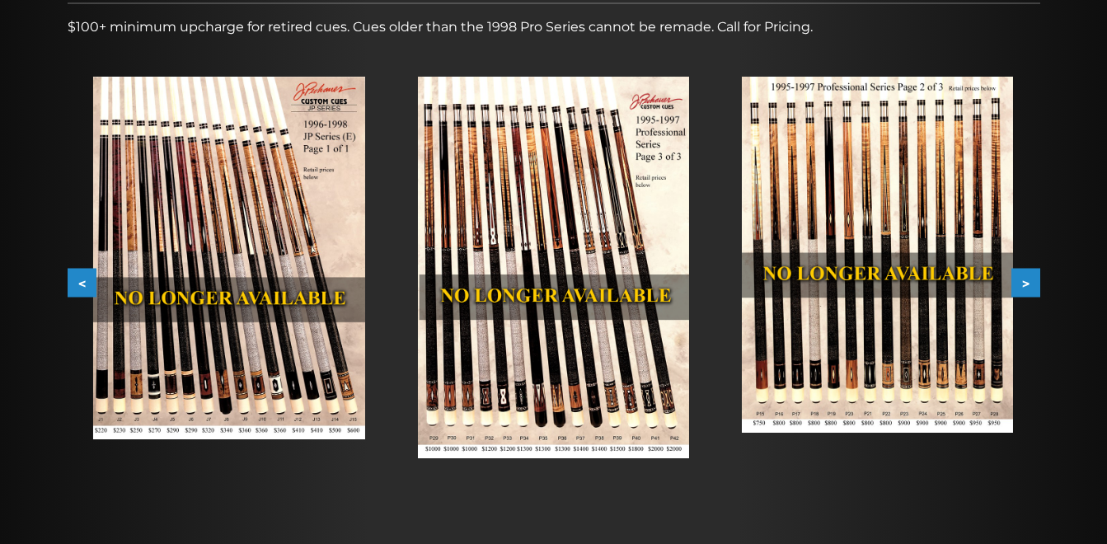
click at [1037, 292] on button ">" at bounding box center [1025, 283] width 29 height 29
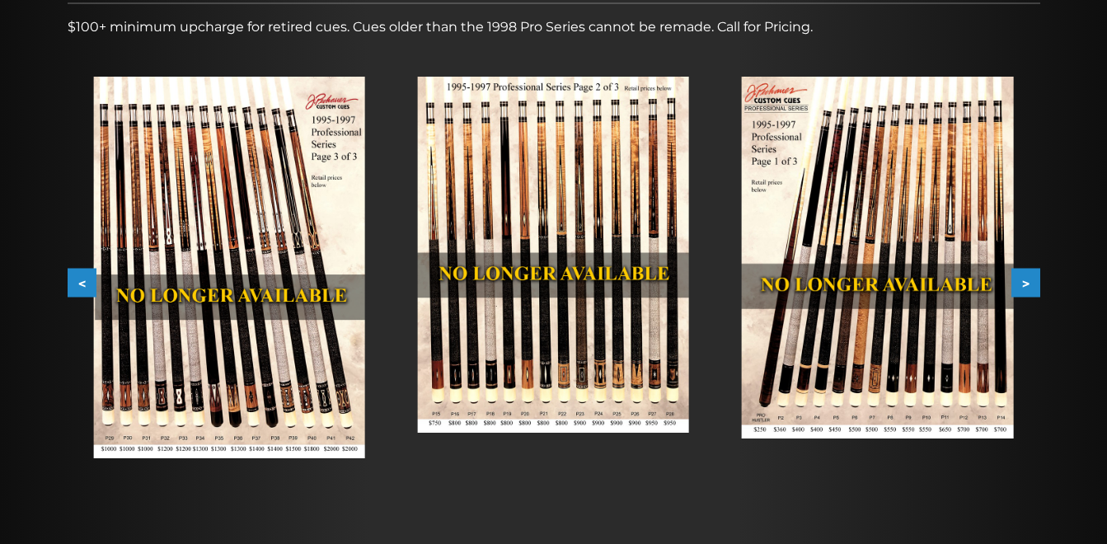
click at [1037, 292] on button ">" at bounding box center [1025, 283] width 29 height 29
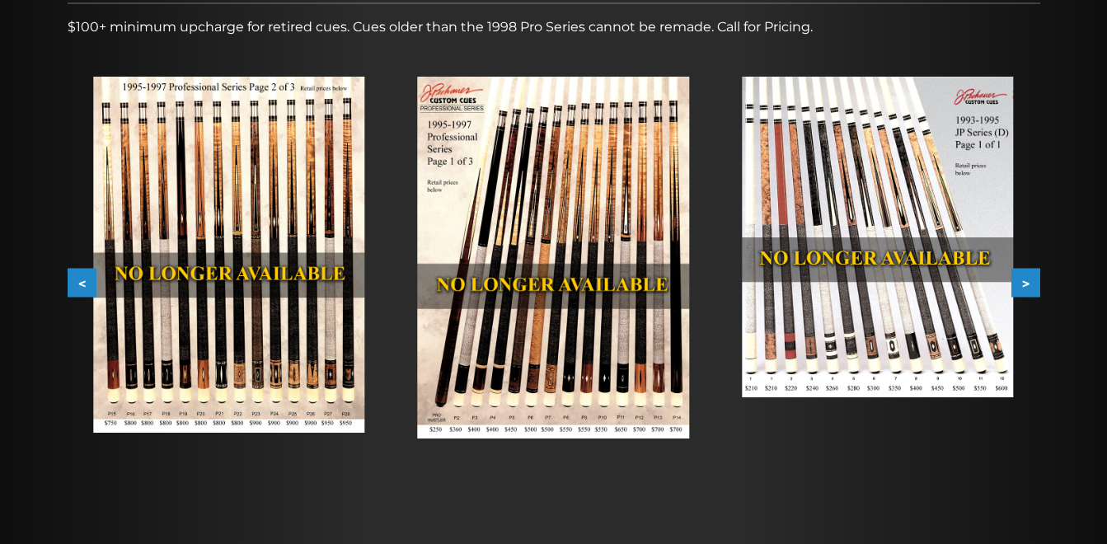
click at [1037, 292] on button ">" at bounding box center [1025, 283] width 29 height 29
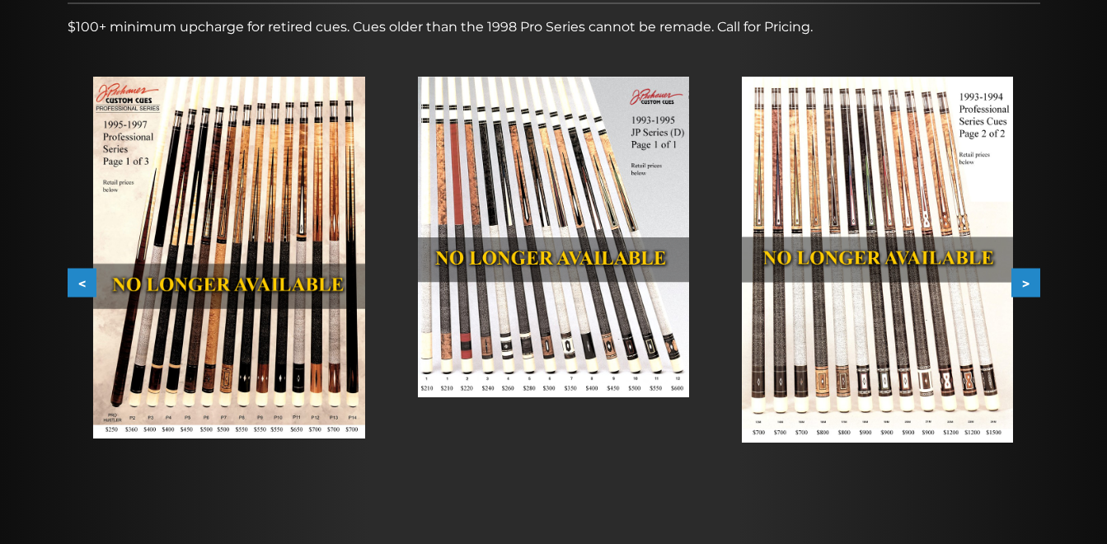
click at [1037, 292] on button ">" at bounding box center [1025, 283] width 29 height 29
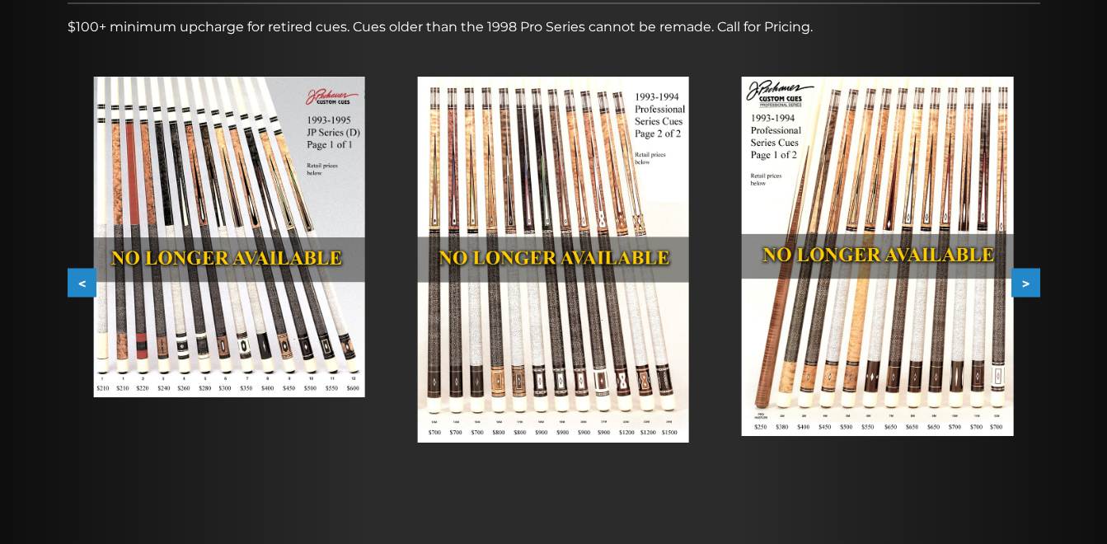
click at [1037, 289] on button ">" at bounding box center [1025, 283] width 29 height 29
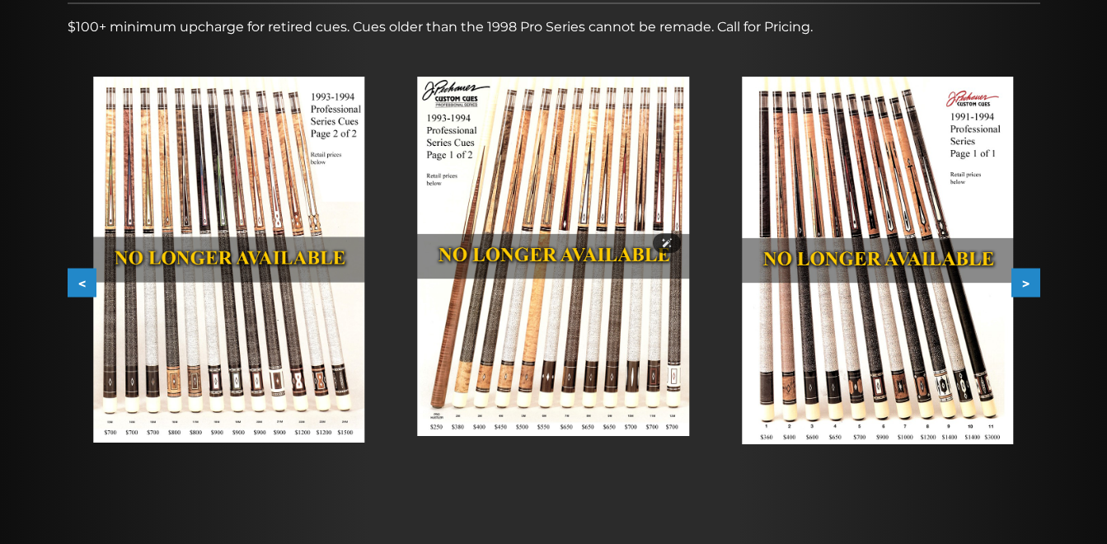
drag, startPoint x: 620, startPoint y: 306, endPoint x: 579, endPoint y: 165, distance: 146.8
click at [579, 165] on img at bounding box center [553, 256] width 271 height 359
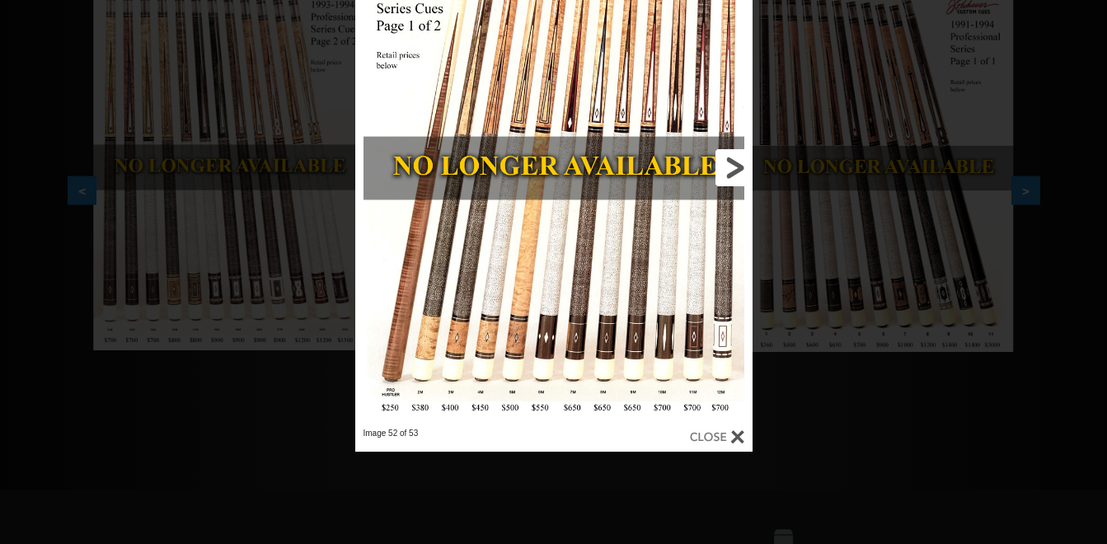
scroll to position [351, 0]
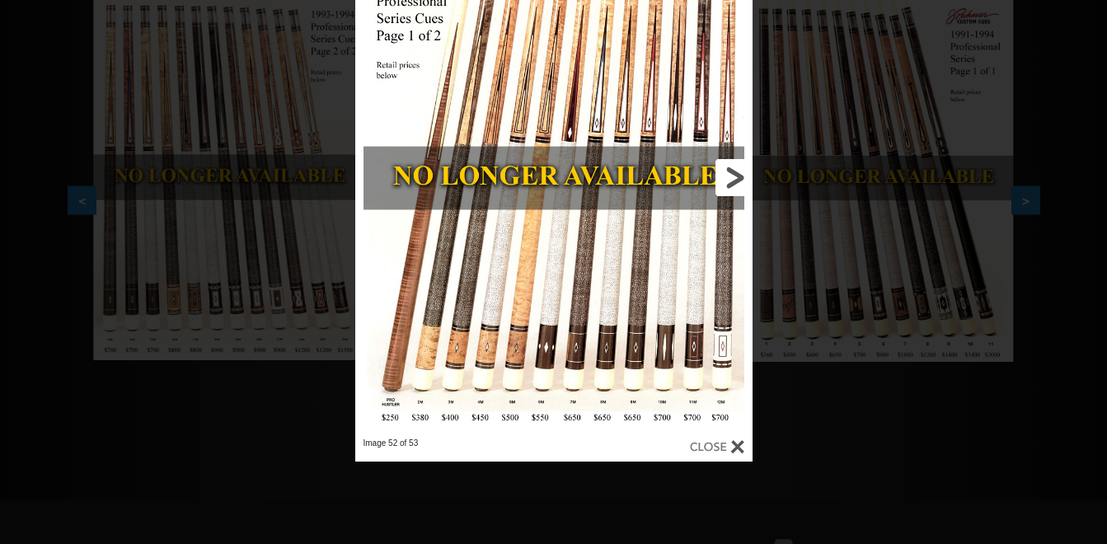
click at [742, 175] on link at bounding box center [662, 178] width 179 height 520
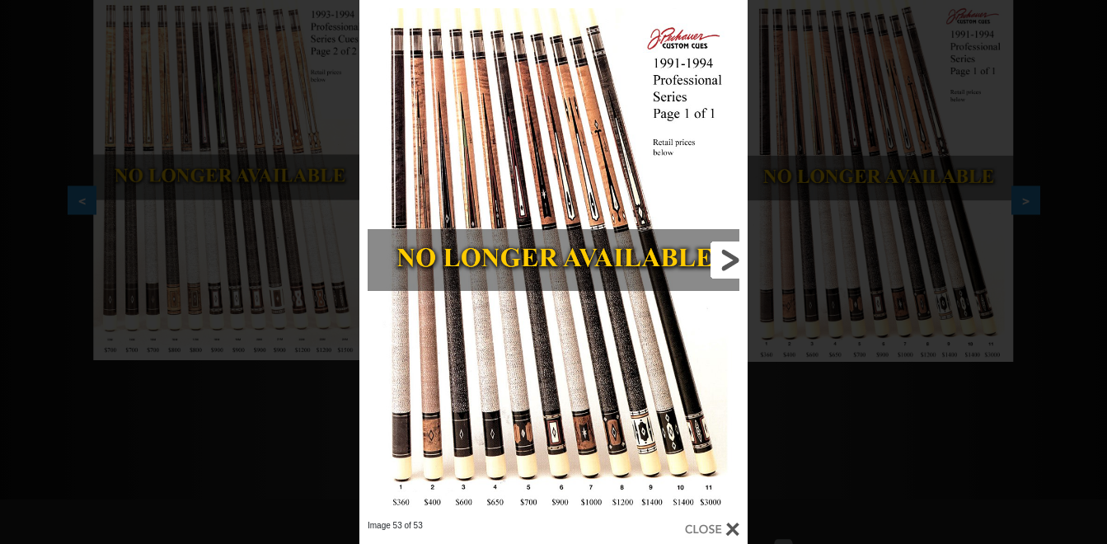
click at [738, 269] on link at bounding box center [660, 260] width 175 height 520
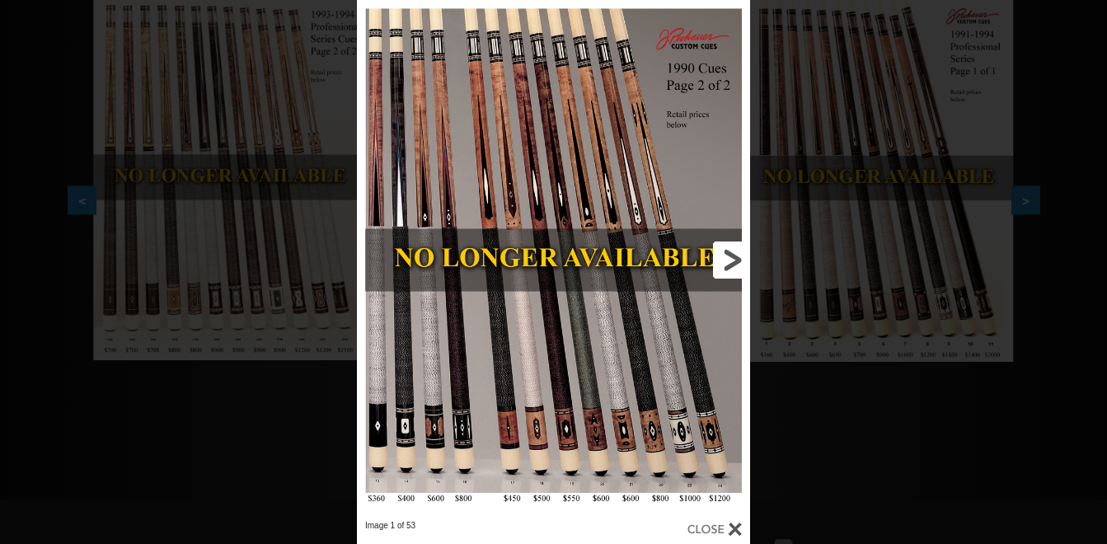
click at [738, 269] on link at bounding box center [661, 260] width 177 height 520
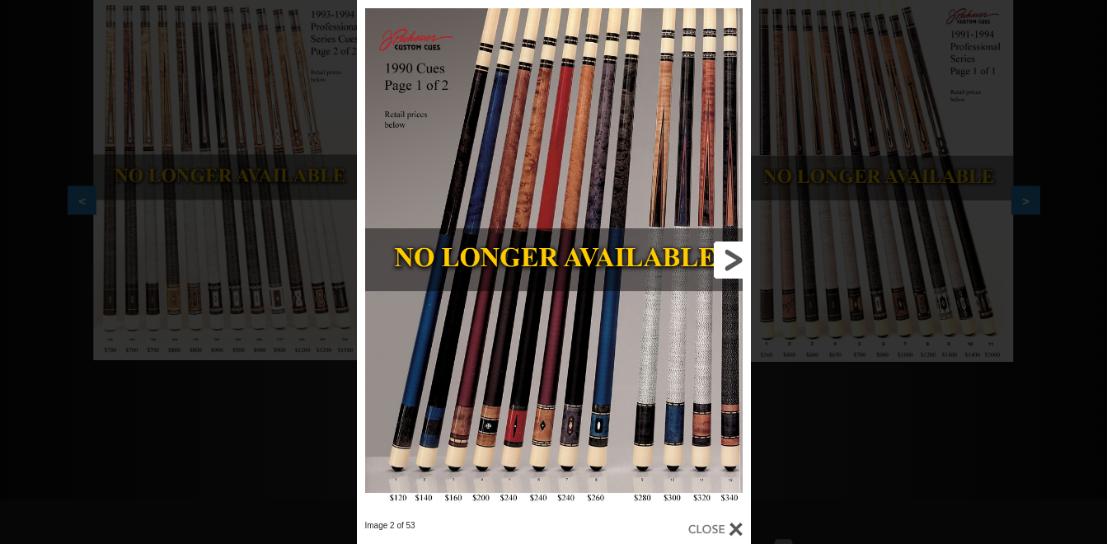
click at [738, 269] on link at bounding box center [661, 260] width 177 height 520
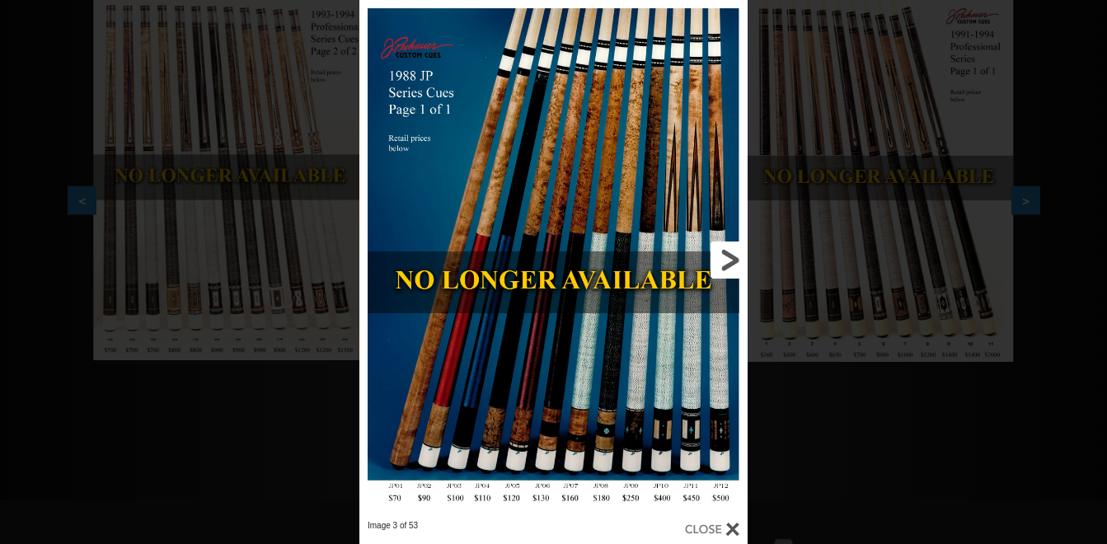
click at [738, 264] on link at bounding box center [660, 260] width 175 height 520
